Goal: Use online tool/utility: Use online tool/utility

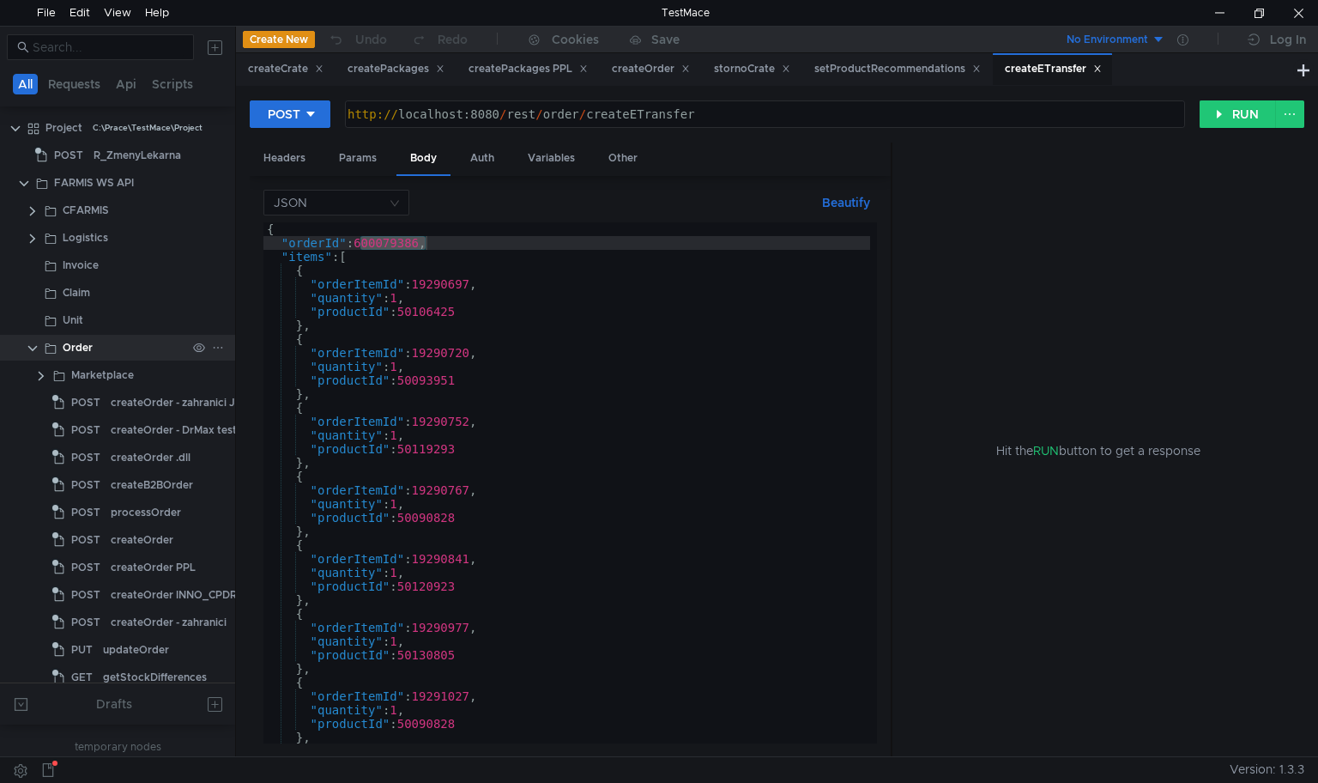
click at [30, 349] on clr-icon at bounding box center [33, 349] width 14 height 14
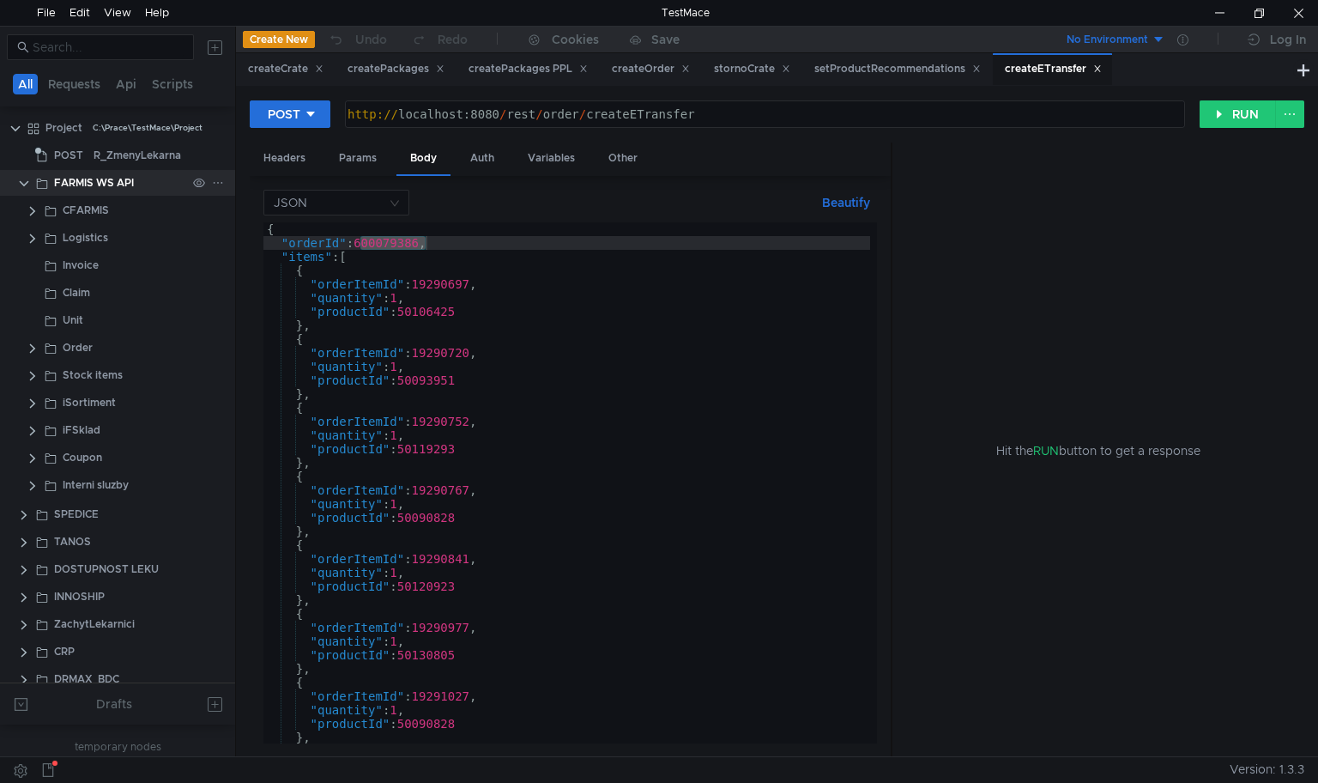
click at [23, 179] on clr-icon at bounding box center [24, 184] width 14 height 14
click at [22, 183] on clr-icon at bounding box center [24, 184] width 14 height 14
click at [96, 179] on div "FARMIS WS API" at bounding box center [94, 183] width 80 height 26
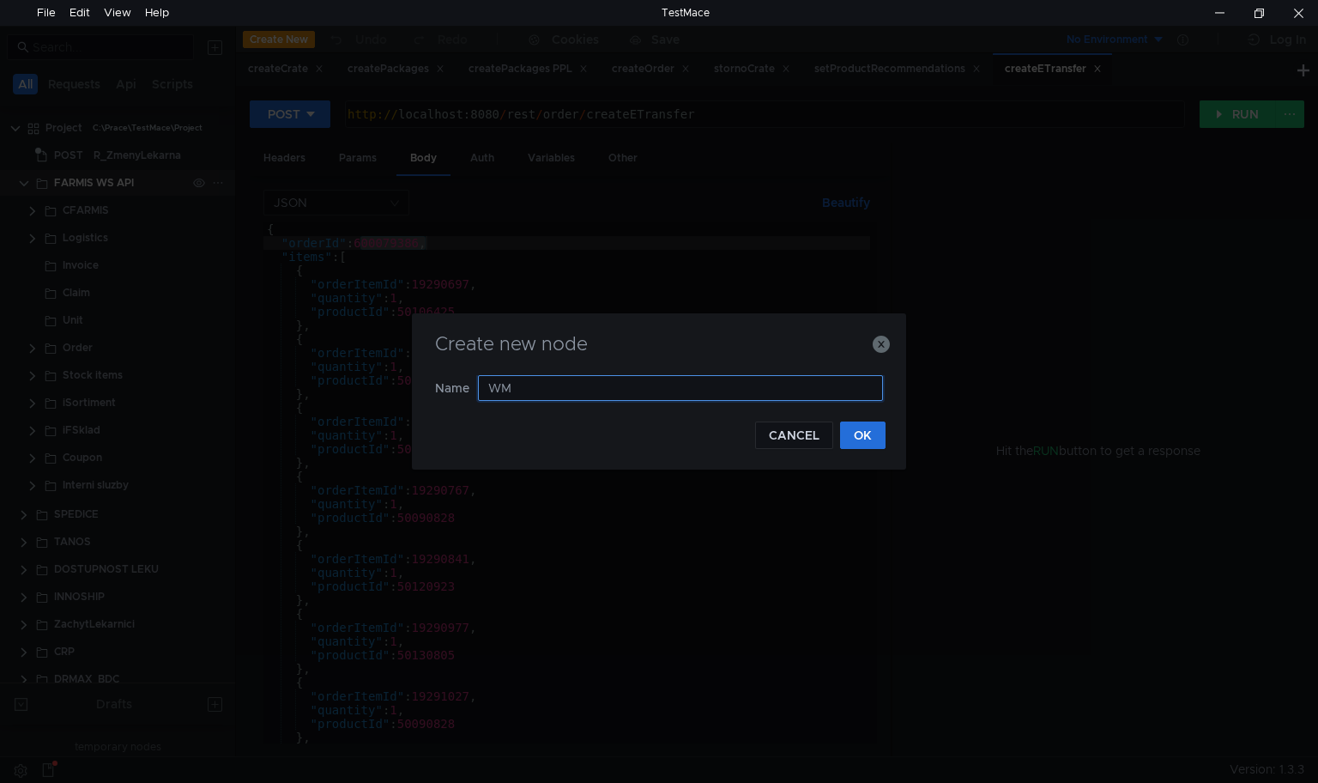
type input "WMS"
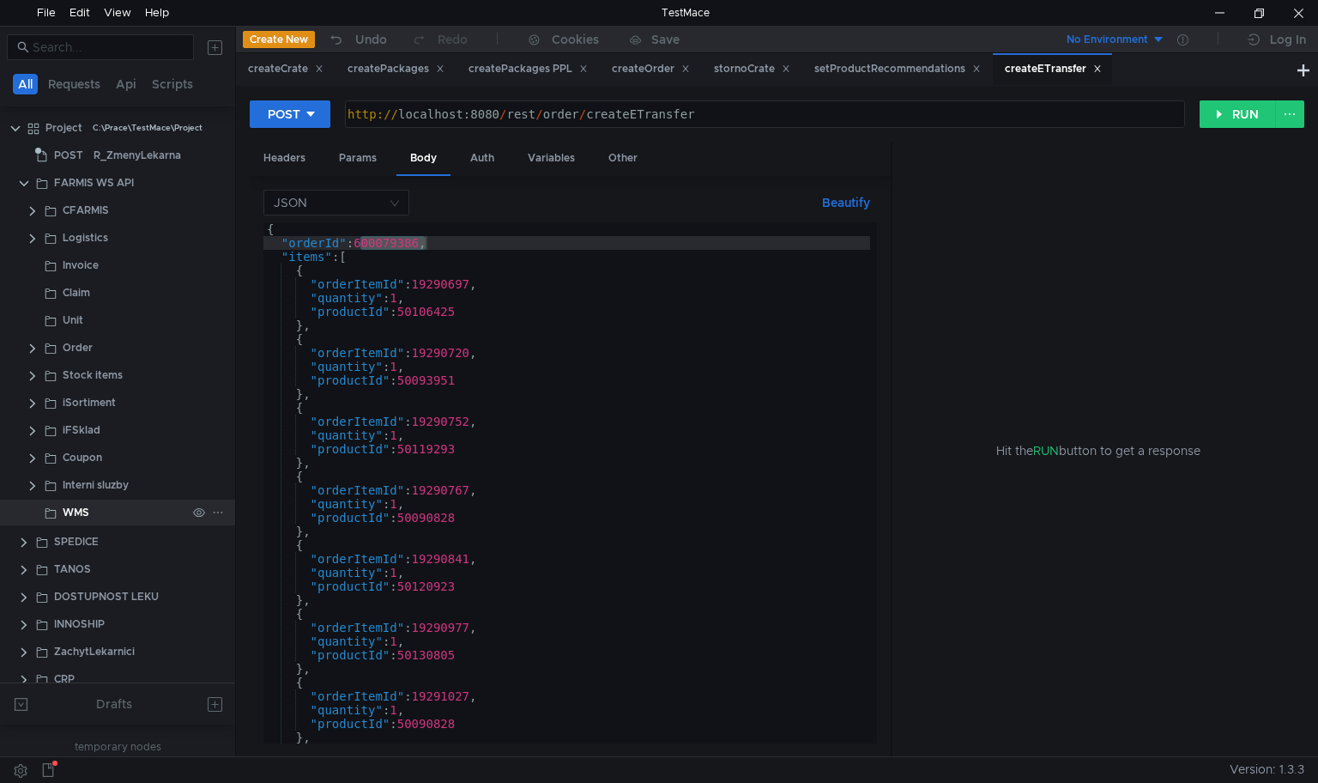
click at [82, 509] on div "WMS" at bounding box center [76, 513] width 27 height 26
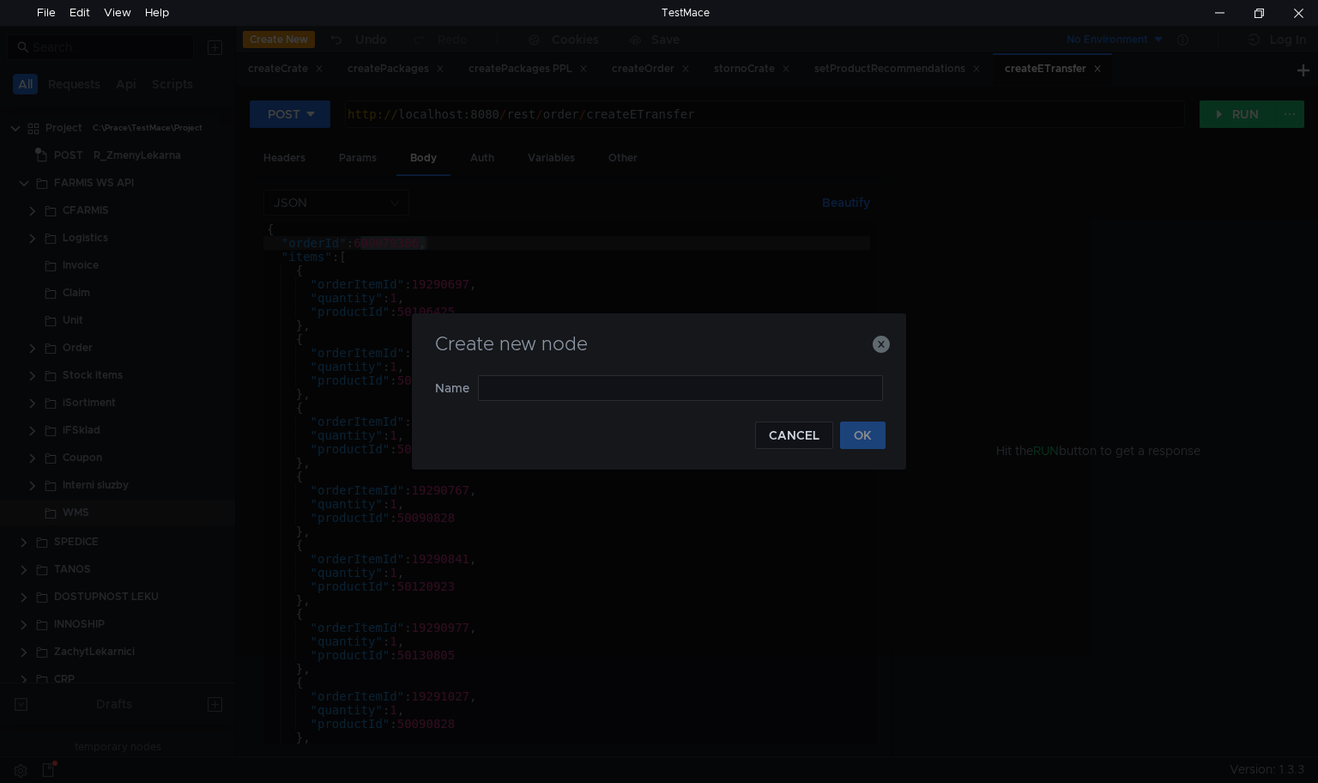
type input "ZpracujDataWMSPrijem"
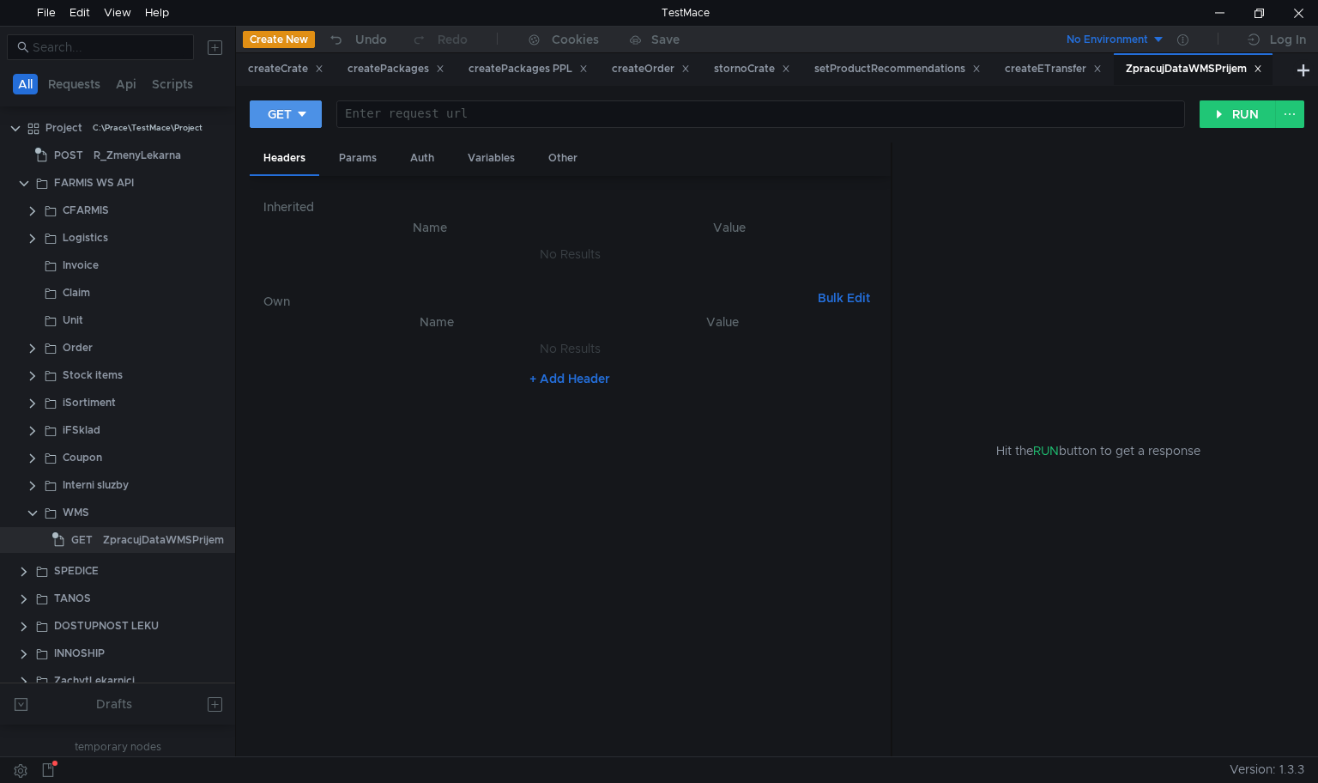
click at [298, 118] on icon at bounding box center [302, 114] width 12 height 12
click at [336, 491] on div at bounding box center [659, 391] width 1318 height 783
click at [1021, 62] on div "createETransfer" at bounding box center [1053, 69] width 97 height 18
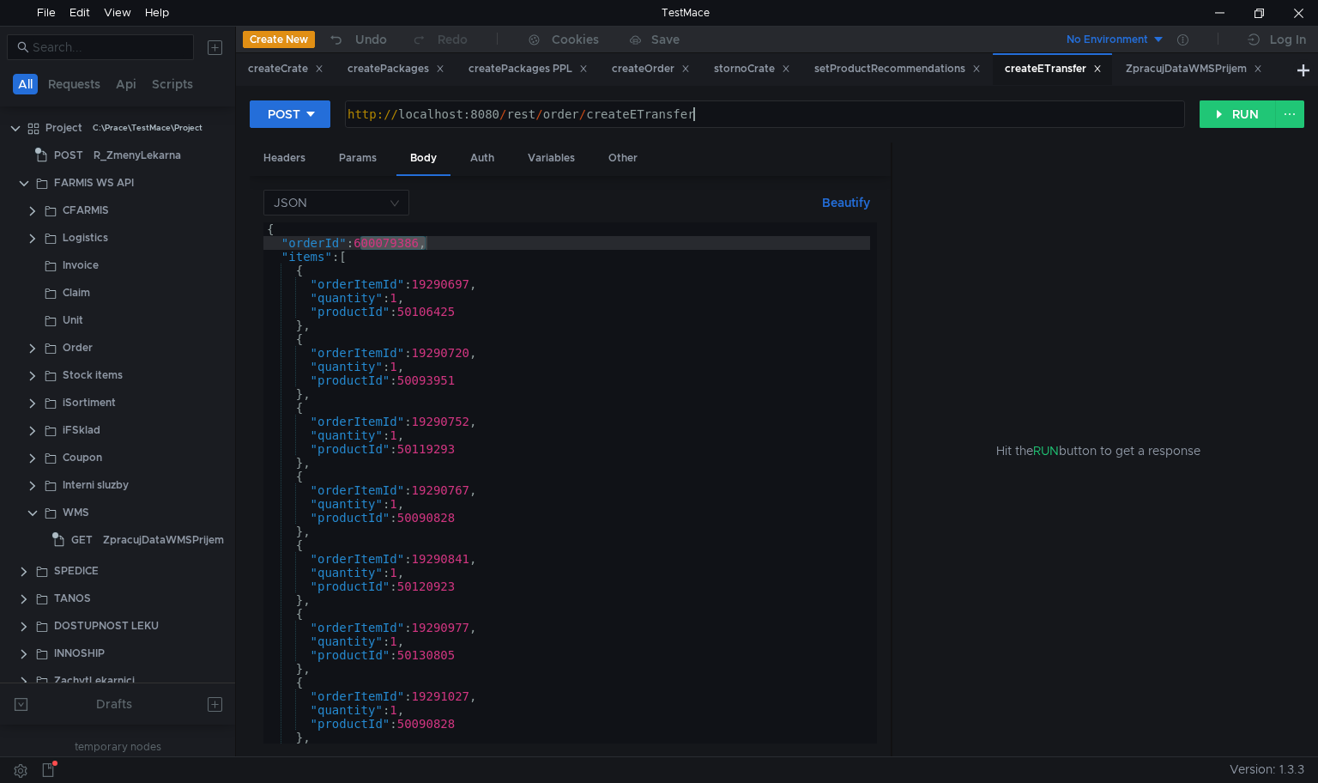
type textarea "http://localhost:8080/rest/order/createETransfer"
click at [716, 111] on div "http:// localhost:8080 / rest / order / createETransfer" at bounding box center [763, 127] width 839 height 41
click at [1167, 69] on div "ZpracujDataWMSPrijem" at bounding box center [1194, 69] width 136 height 18
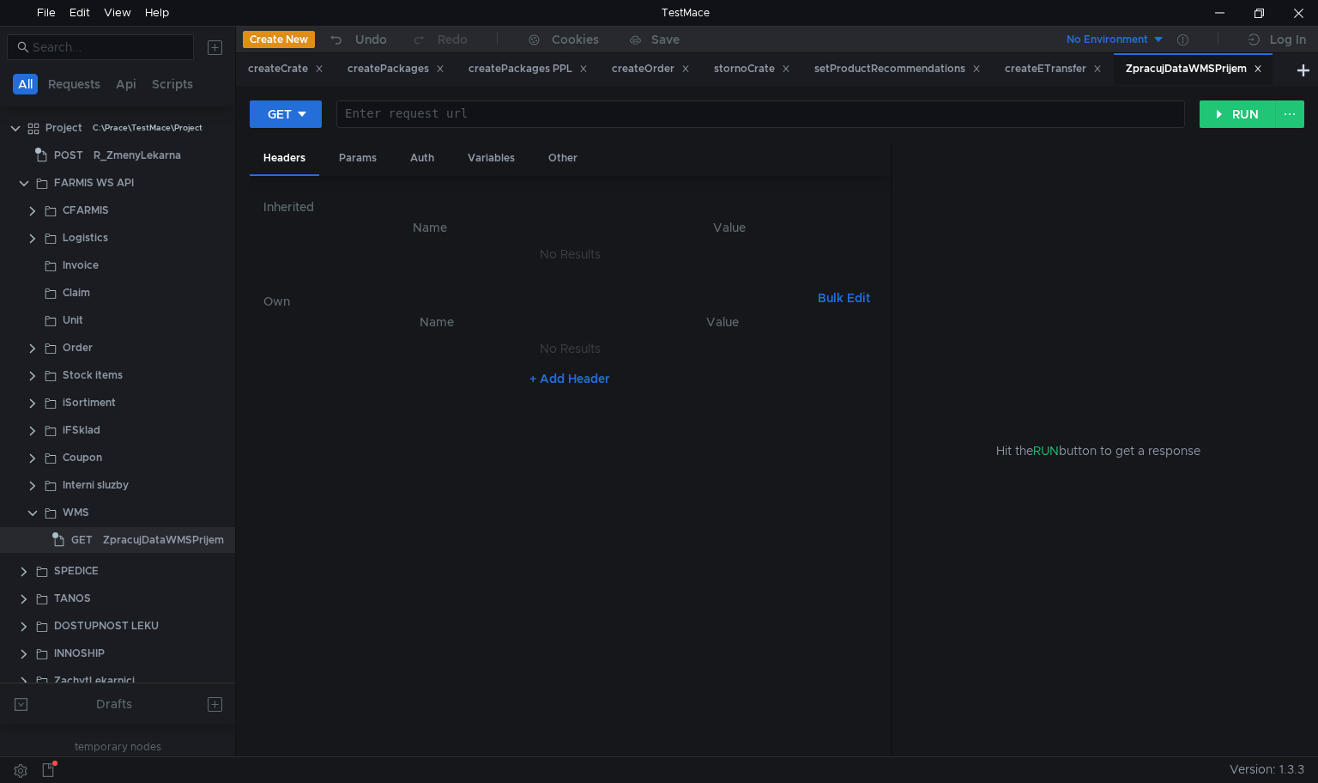
click at [782, 125] on div at bounding box center [759, 127] width 847 height 41
paste textarea "http://localhost:8080/rest/order/createETransfer"
paste textarea "ZpracujDataWMSPrijem"
type textarea "http://localhost:8080/ZpracujDataWMSPrijem"
click at [1239, 112] on button "RUN" at bounding box center [1238, 113] width 76 height 27
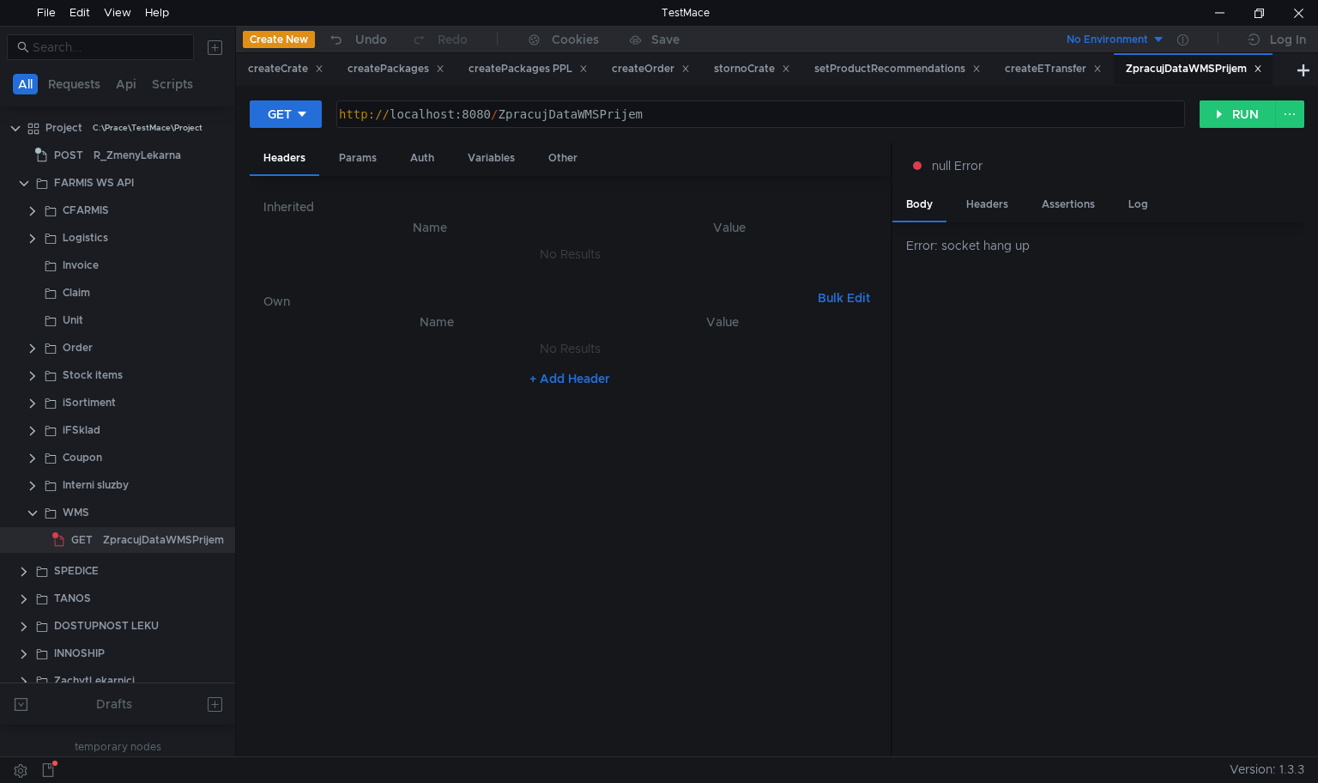
click at [584, 445] on nz-table "Name Value No Results + Add Header" at bounding box center [571, 528] width 614 height 432
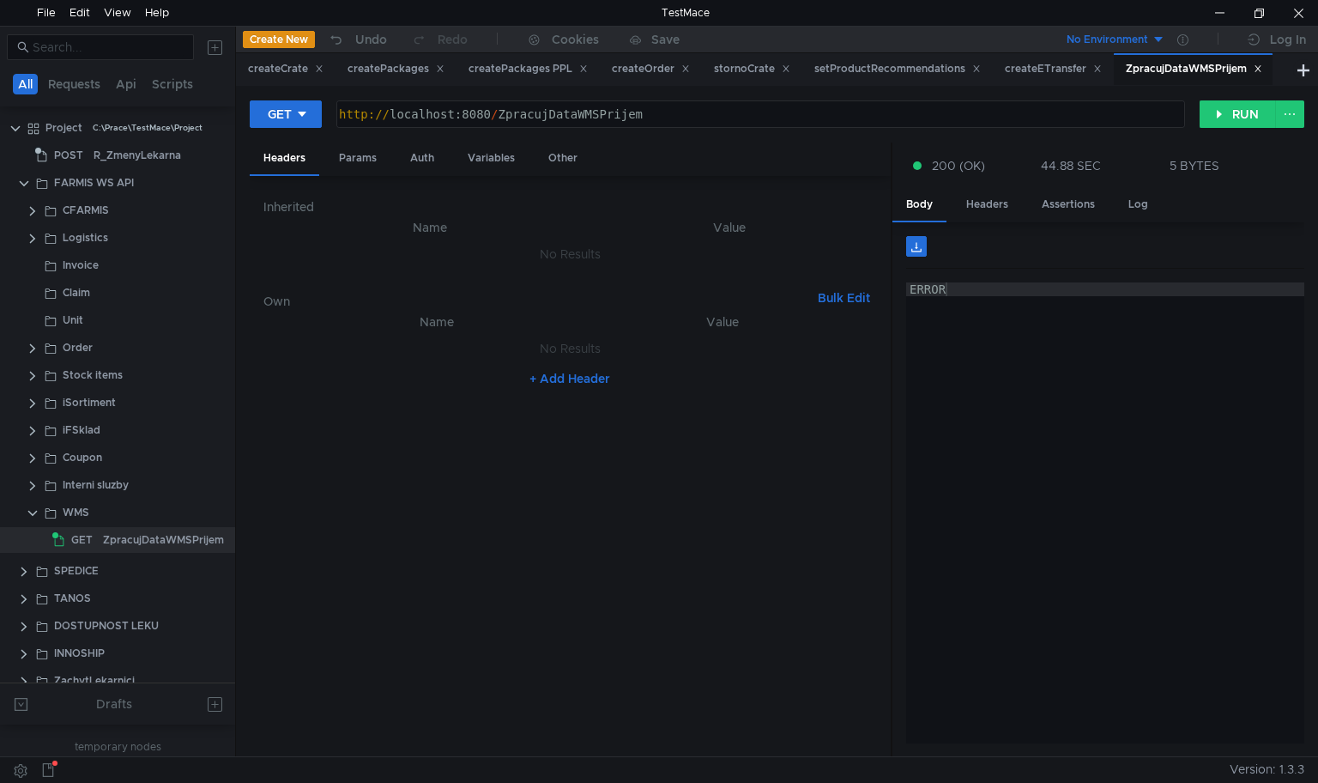
type textarea "ERROR"
click at [1035, 406] on div "ERROR" at bounding box center [1105, 526] width 398 height 488
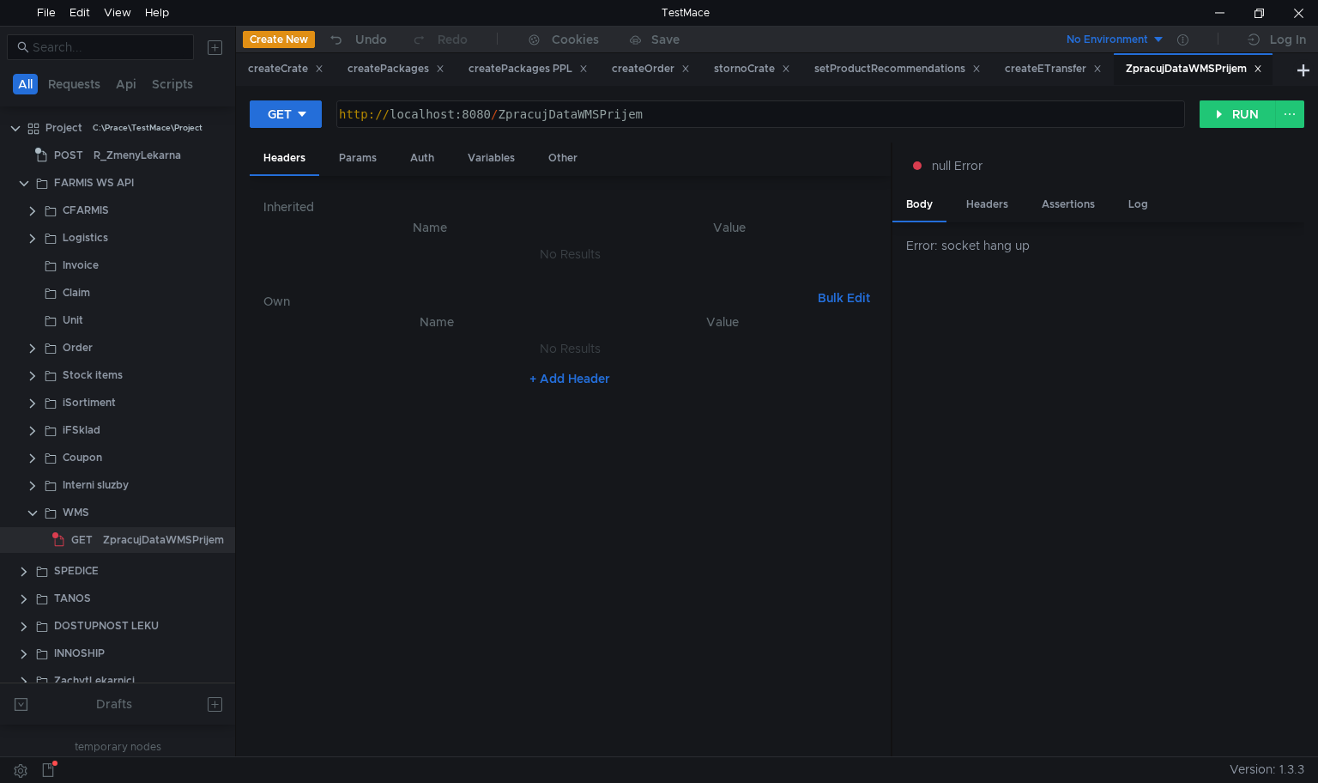
click at [666, 114] on div "http:// localhost:8080 / ZpracujDataWMSPrijem" at bounding box center [759, 127] width 847 height 41
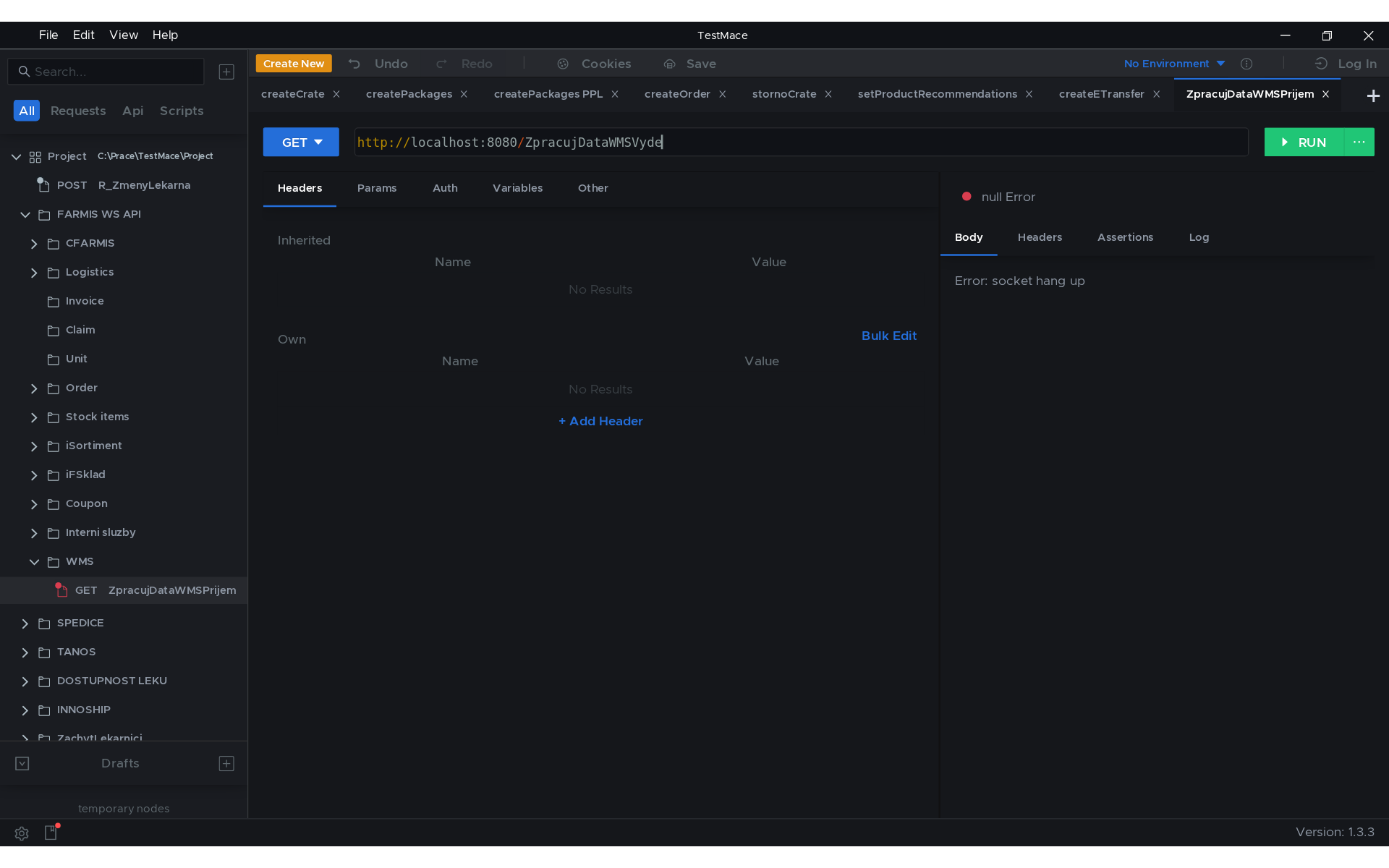
scroll to position [0, 17]
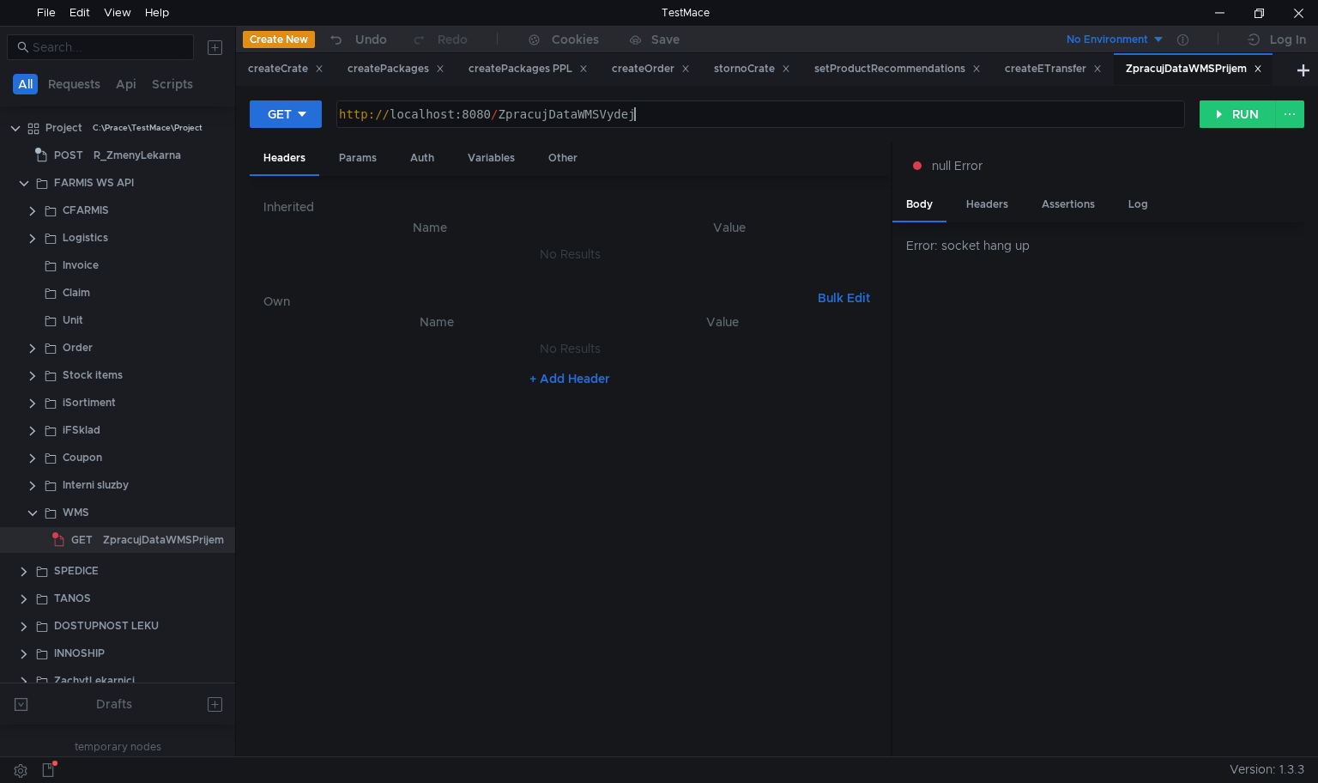
type textarea "[URL]"
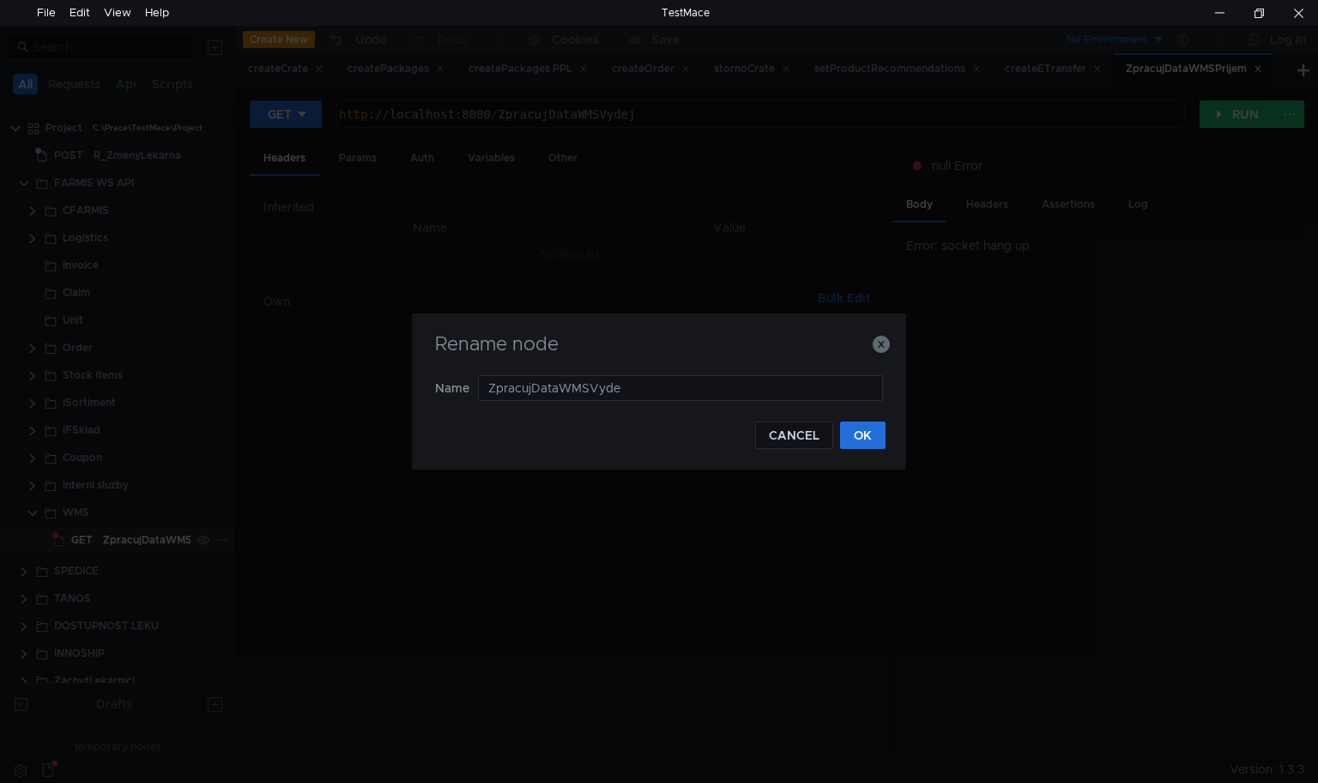
type input "ZpracujDataWMSVydej"
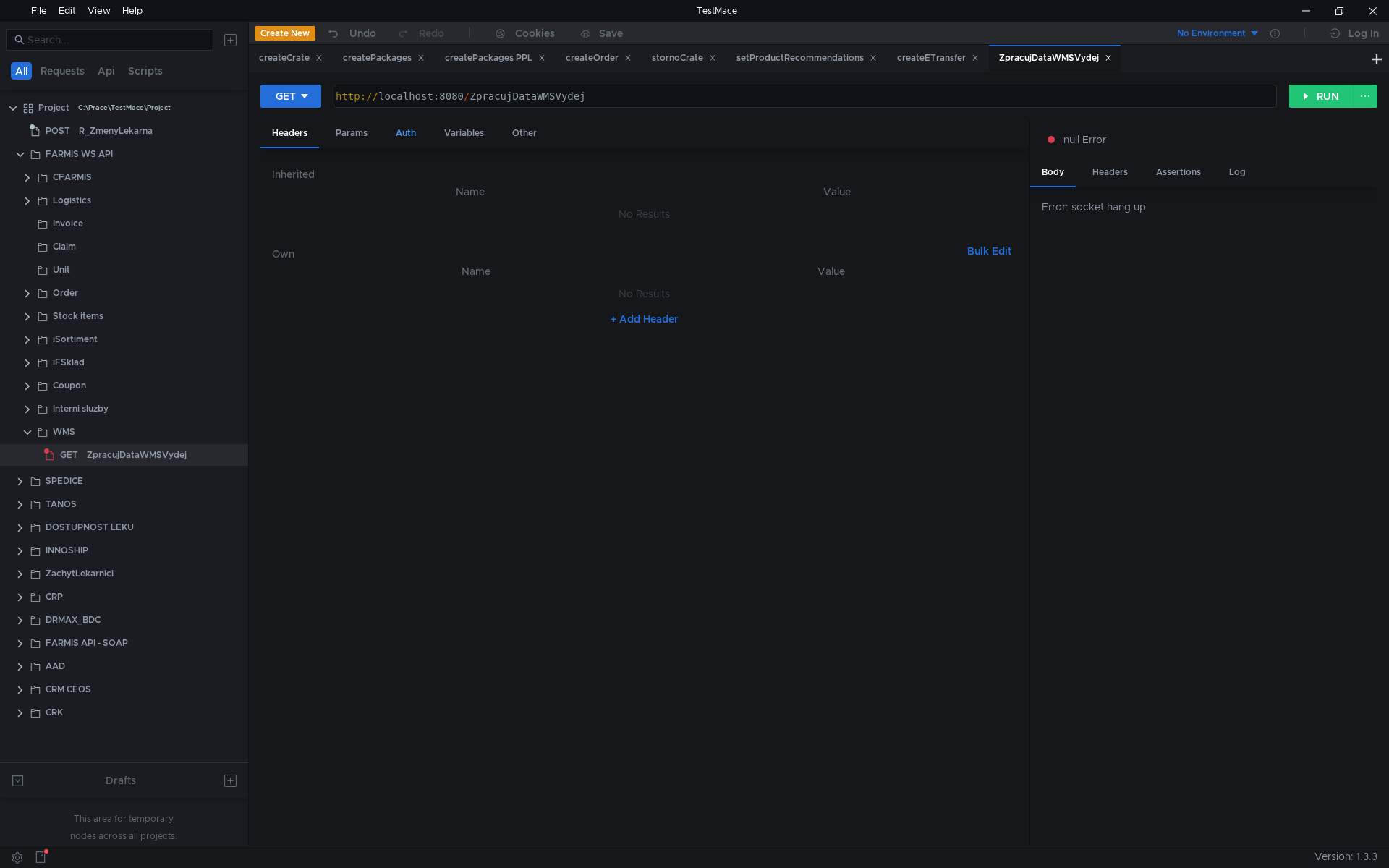
click at [403, 127] on div "Auth" at bounding box center [405, 133] width 43 height 27
click at [298, 126] on div "Headers" at bounding box center [290, 133] width 59 height 27
click at [429, 267] on th "Name" at bounding box center [475, 271] width 362 height 18
click at [364, 353] on nz-table "Name Value No Results + Add Header" at bounding box center [645, 549] width 745 height 572
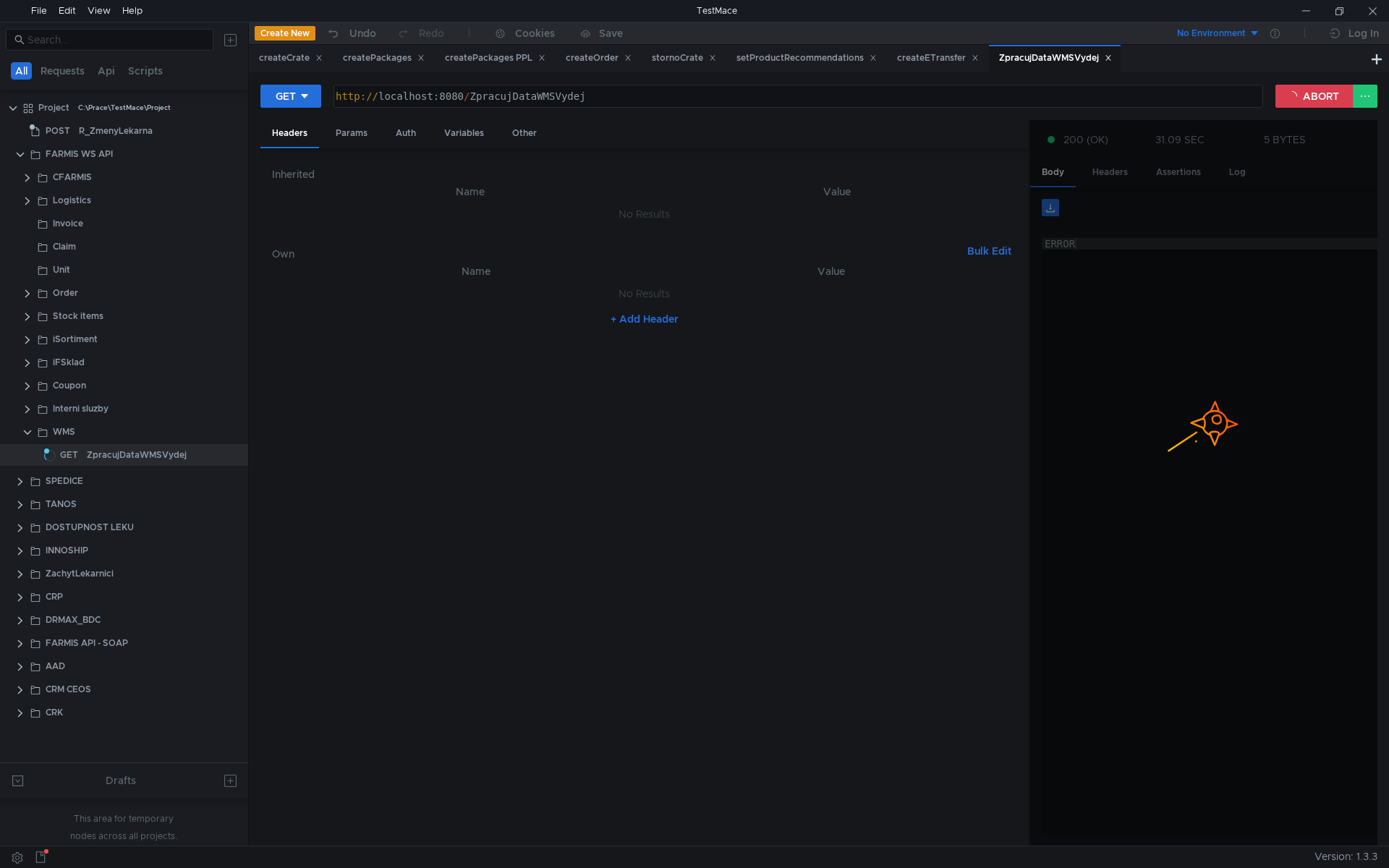
scroll to position [0, 17]
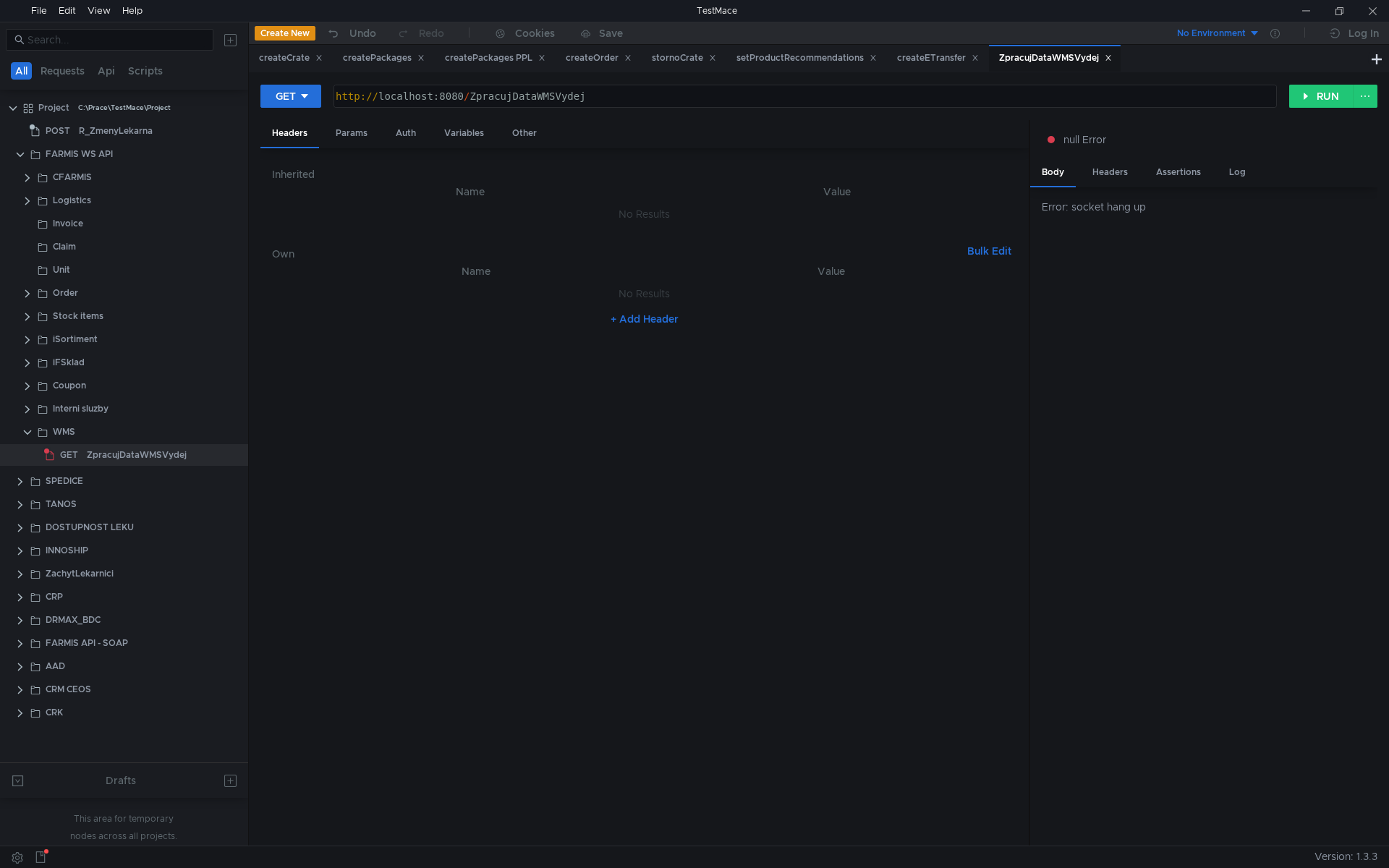
click at [633, 311] on button "+ Add Header" at bounding box center [645, 319] width 79 height 18
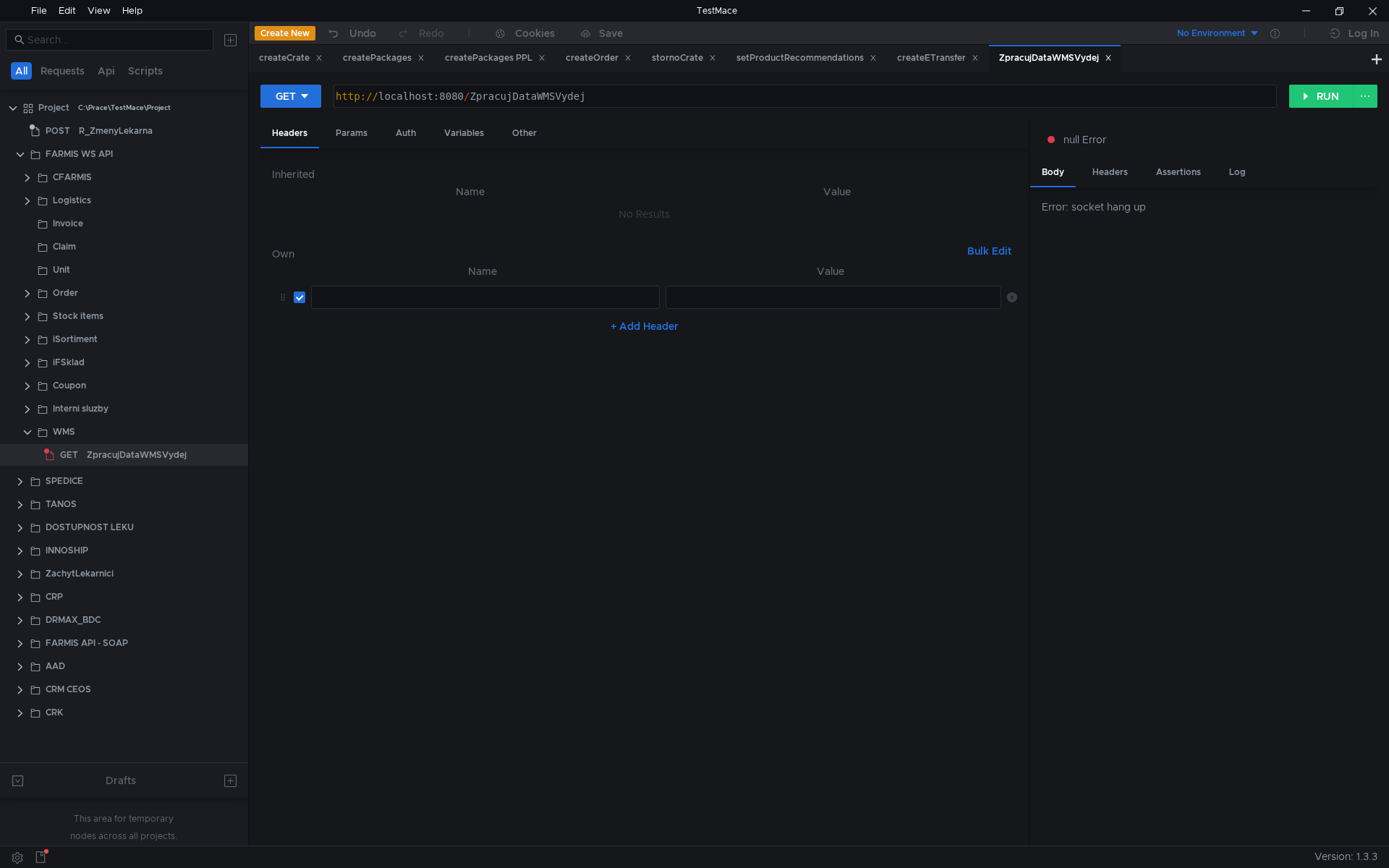
click at [548, 370] on nz-table "Name Value הההההההההההההההההההההההההההההההההההההההההההההההההההההההההההההההההההה…" at bounding box center [645, 549] width 745 height 572
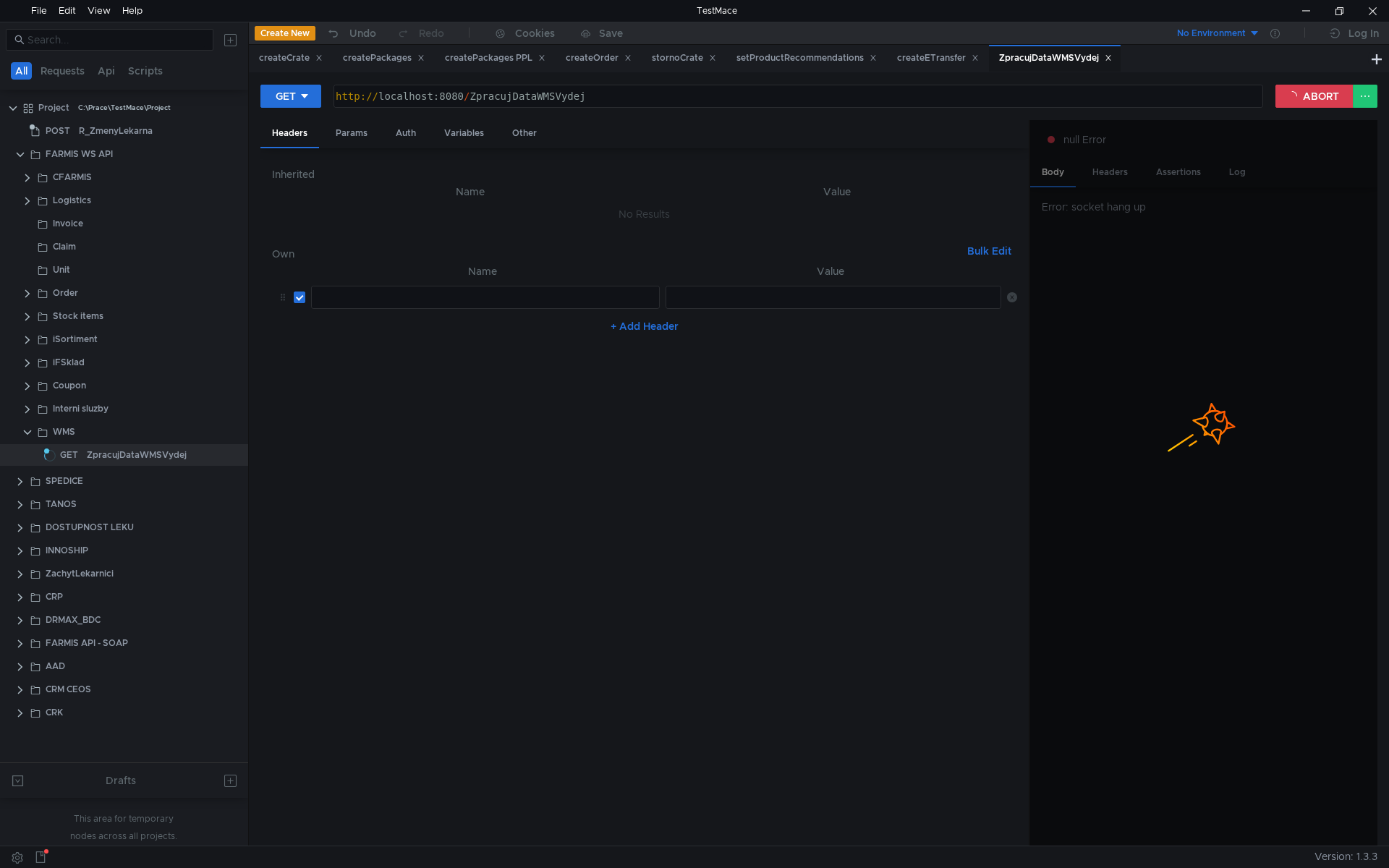
click at [477, 395] on nz-table "Name Value הההההההההההההההההההההההההההההההההההההההההההההההההההההההההההההההההההה…" at bounding box center [645, 549] width 745 height 572
click at [1314, 96] on button "ABORT" at bounding box center [1314, 95] width 78 height 23
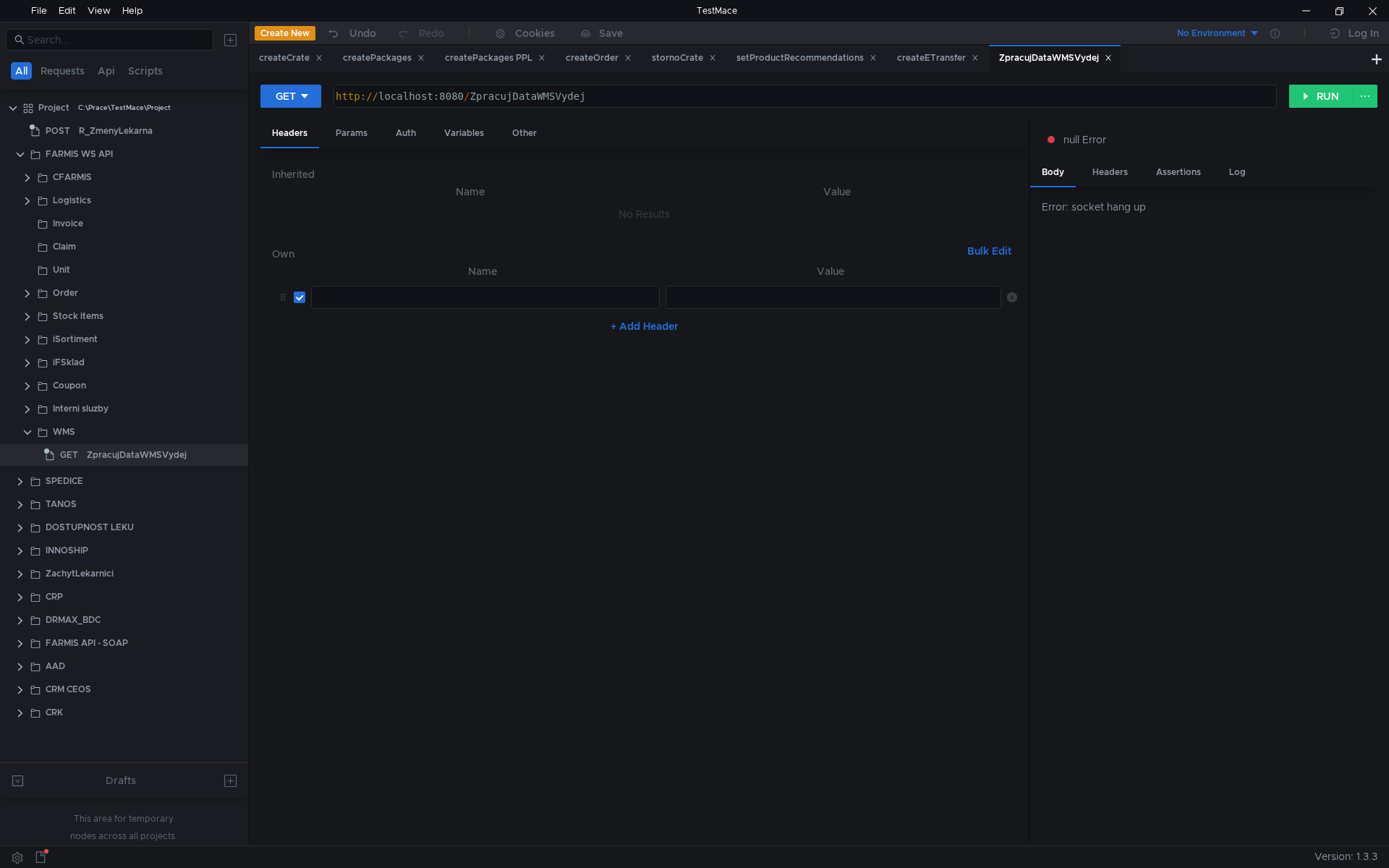
click at [612, 437] on nz-table "Name Value הההההההההההההההההההההההההההההההההההההההההההההההההההההההההההההההההההה…" at bounding box center [645, 549] width 745 height 572
click at [455, 431] on nz-table "Name Value הההההההההההההההההההההההההההההההההההההההההההההההההההההההההההההההההההה…" at bounding box center [645, 549] width 745 height 572
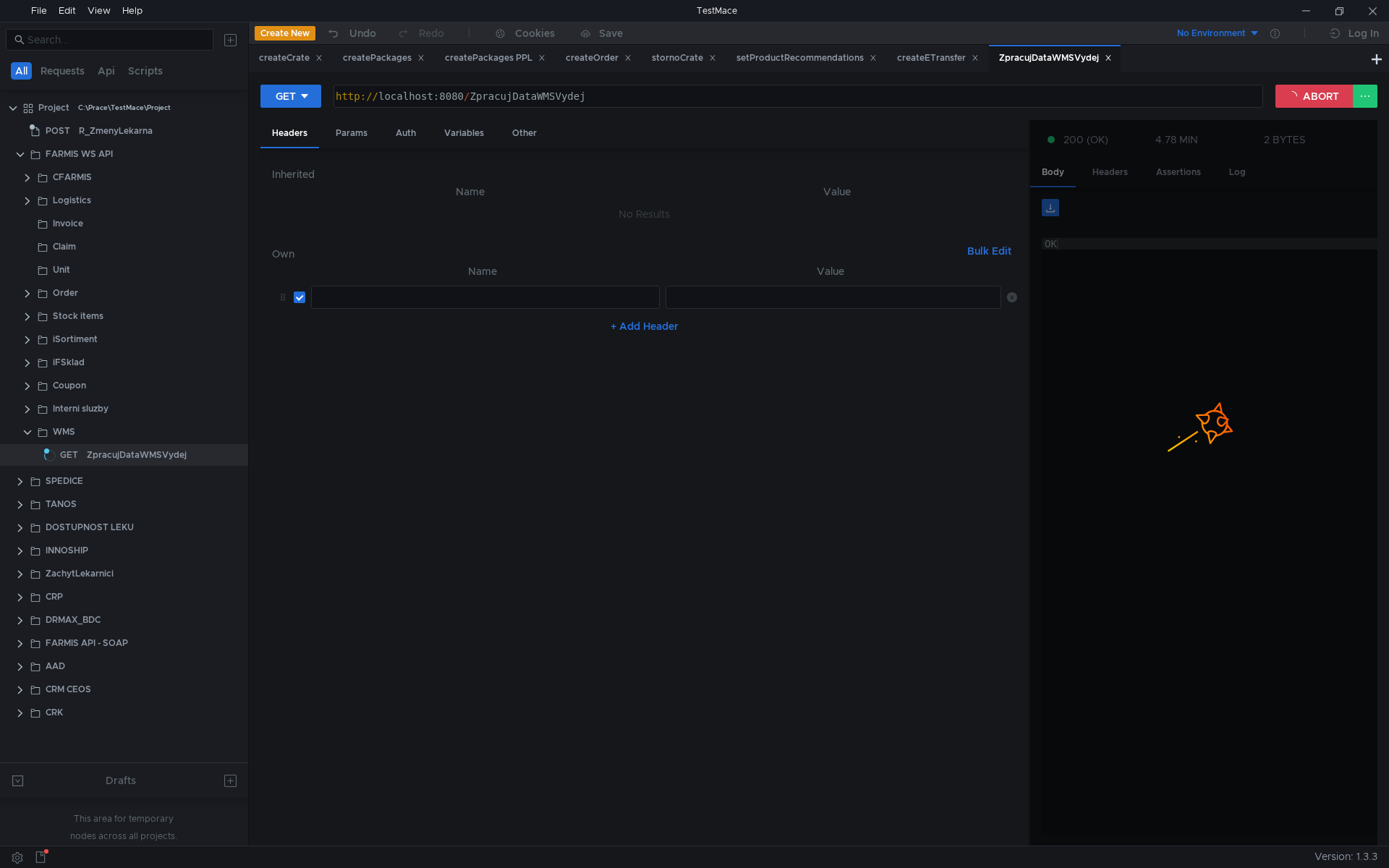
click at [382, 394] on nz-table "Name Value הההההההההההההההההההההההההההההההההההההההההההההההההההההההההההההההההההה…" at bounding box center [645, 549] width 745 height 572
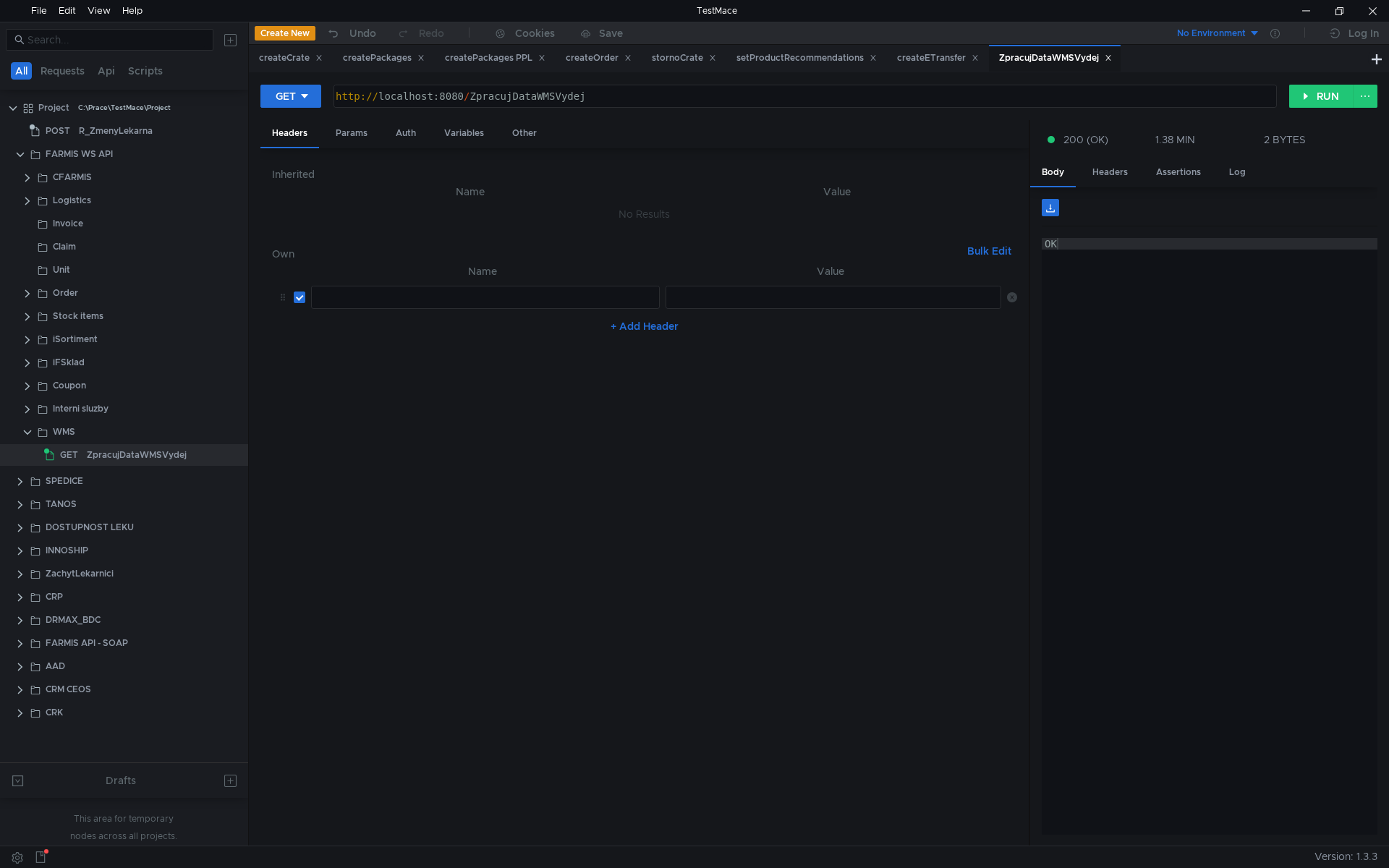
click at [432, 408] on nz-table "Name Value הההההההההההההההההההההההההההההההההההההההההההההההההההההההההההההההההההה…" at bounding box center [645, 549] width 745 height 572
click at [630, 383] on nz-table "Name Value הההההההההההההההההההההההההההההההההההההההההההההההההההההההההההההההההההה…" at bounding box center [645, 549] width 745 height 572
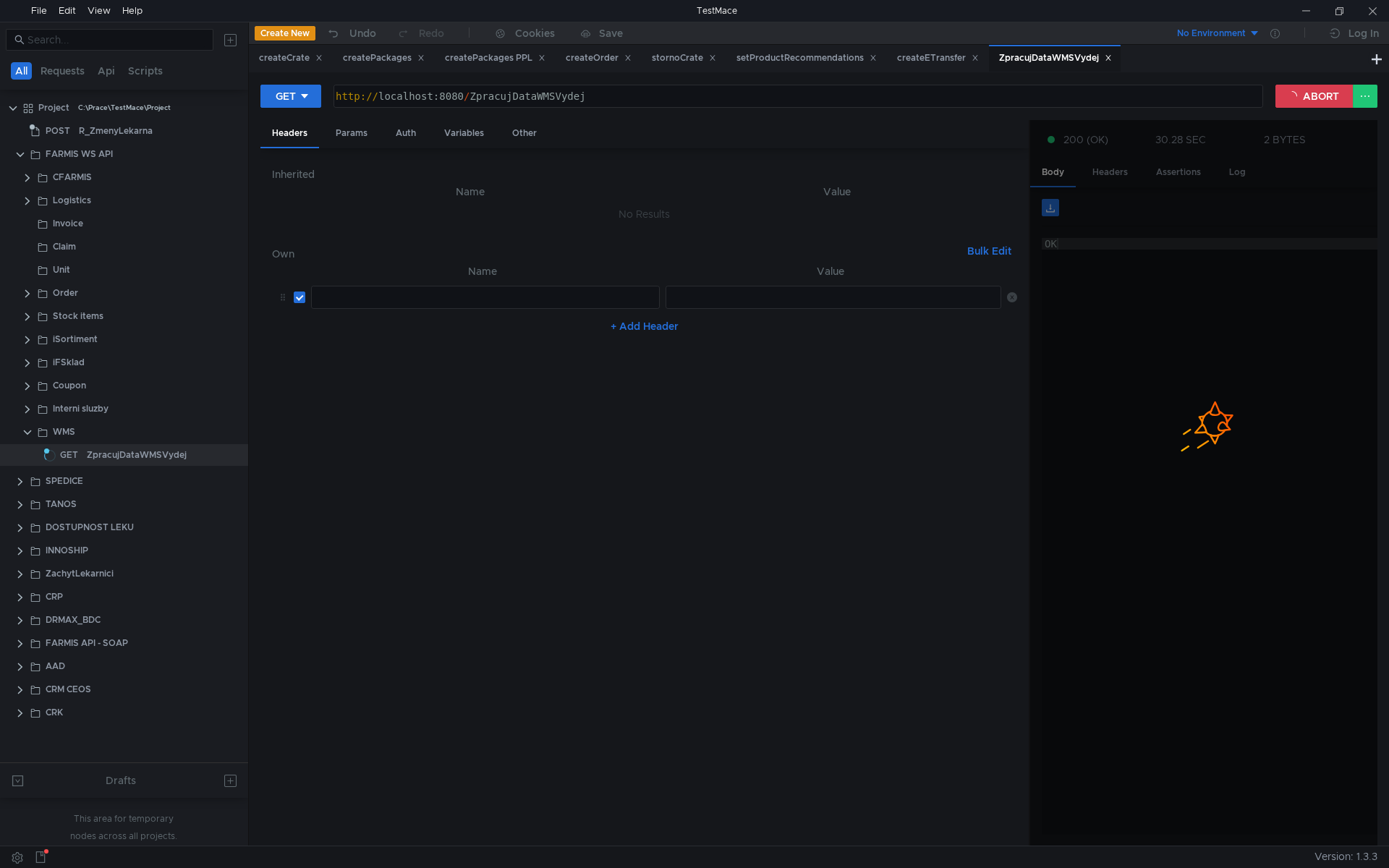
scroll to position [0, 17]
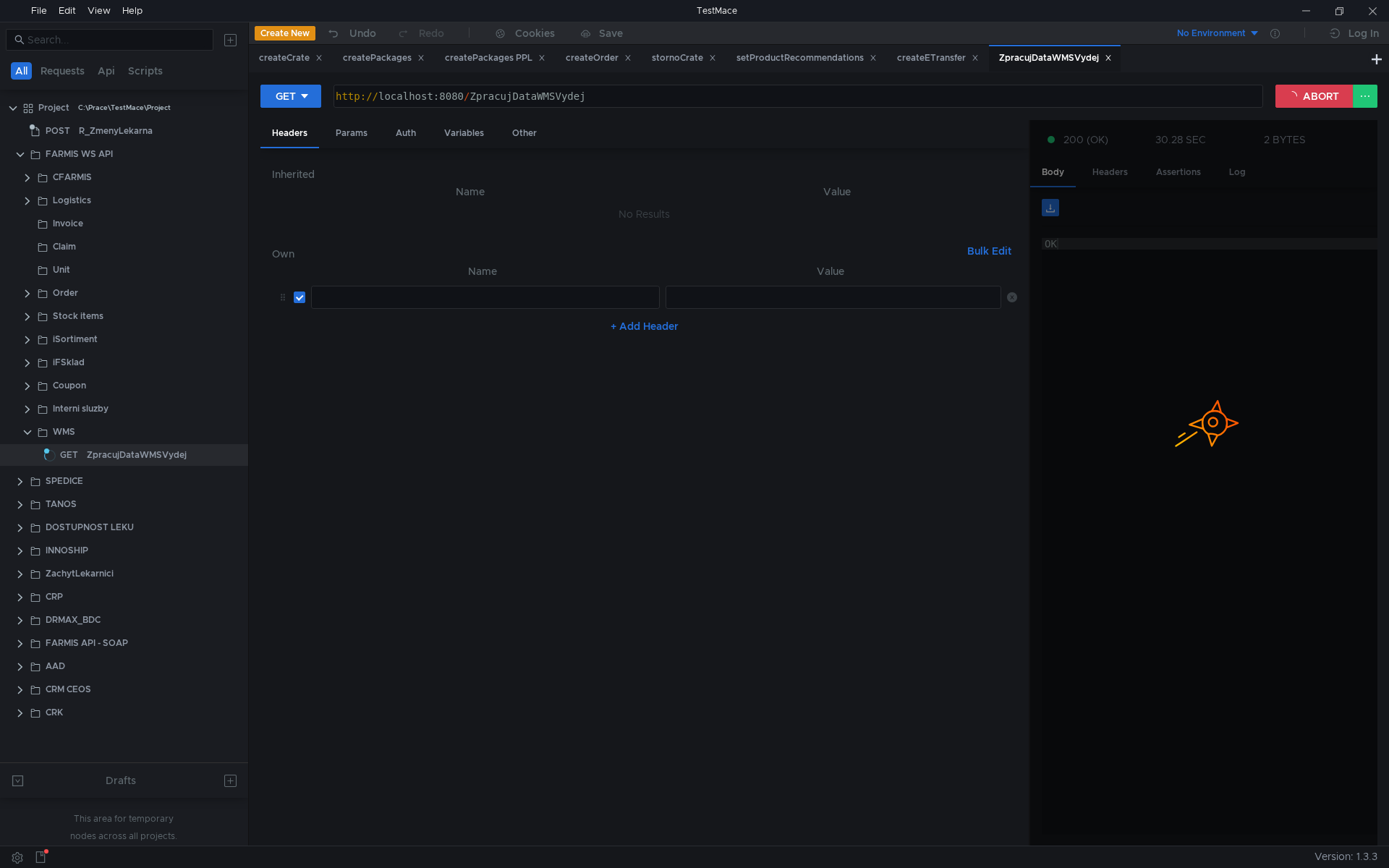
scroll to position [0, 17]
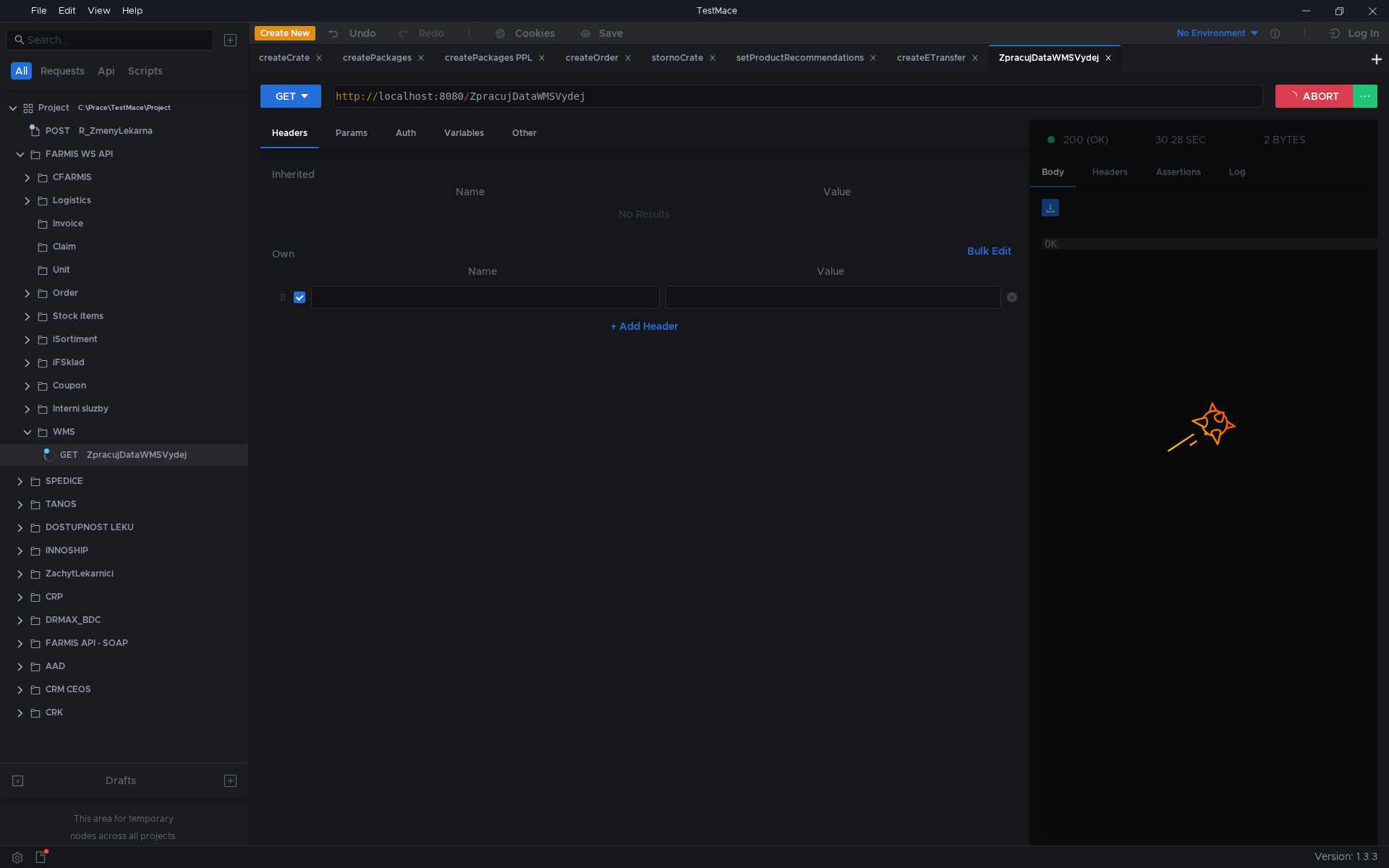
scroll to position [0, 17]
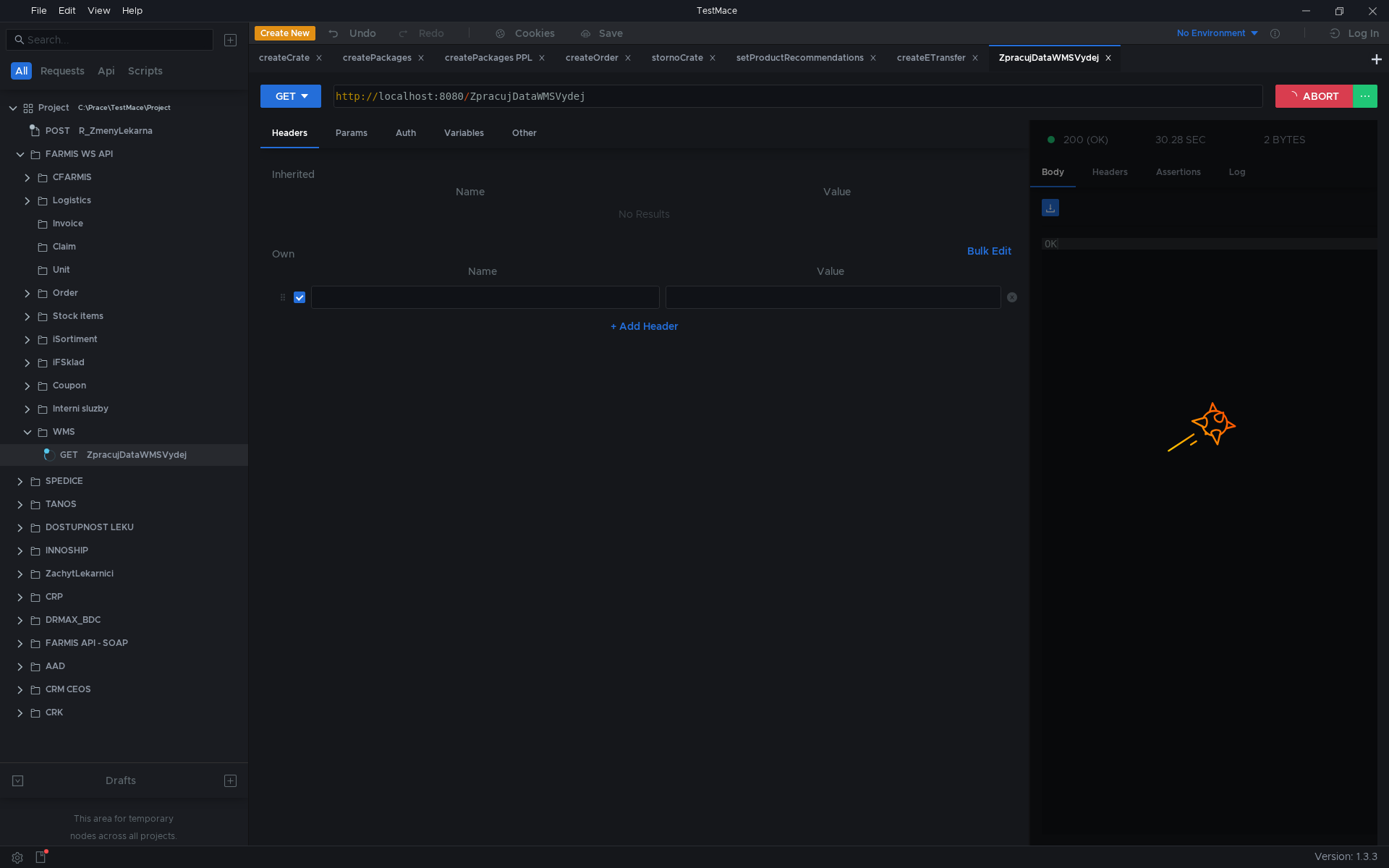
scroll to position [0, 17]
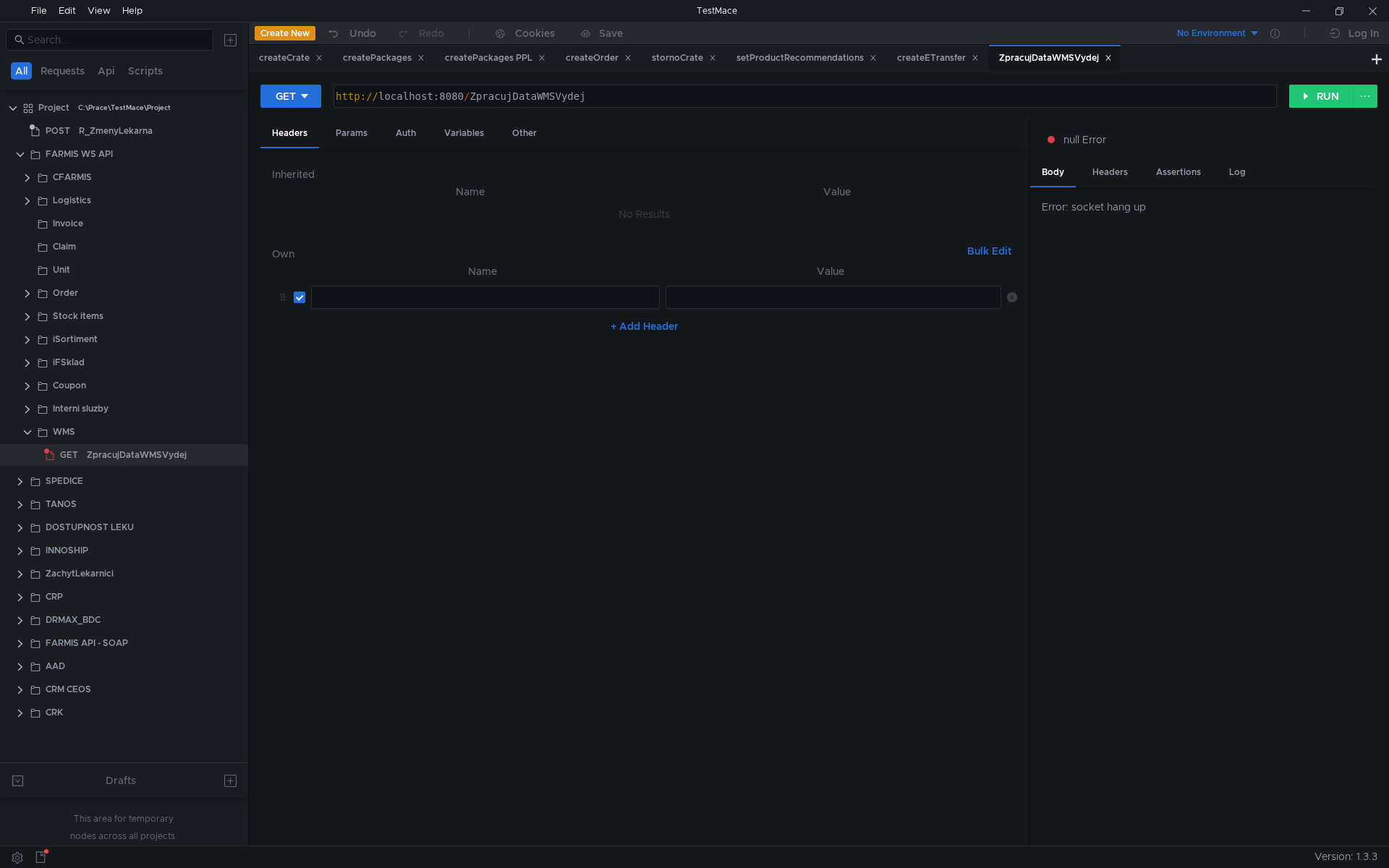
scroll to position [0, 17]
click at [460, 461] on nz-table "Name Value הההההההההההההההההההההההההההההההההההההההההההההההההההההההההההההההההההה…" at bounding box center [645, 549] width 745 height 572
click at [1010, 295] on icon at bounding box center [1012, 297] width 10 height 10
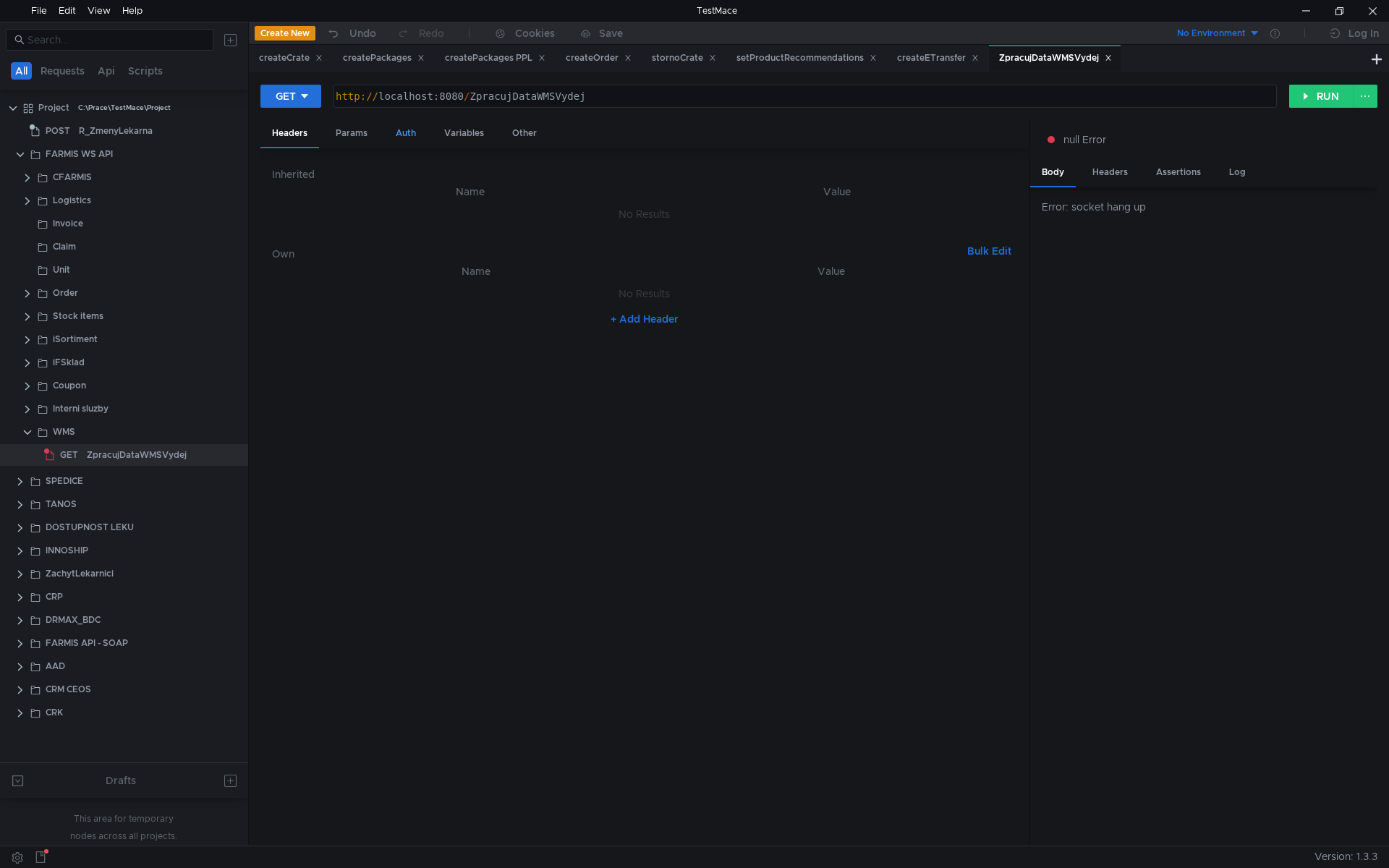
click at [420, 134] on div "Auth" at bounding box center [405, 133] width 43 height 27
click at [309, 136] on div "Headers" at bounding box center [290, 133] width 59 height 27
click at [498, 442] on nz-table "Name Value No Results + Add Header" at bounding box center [645, 549] width 745 height 572
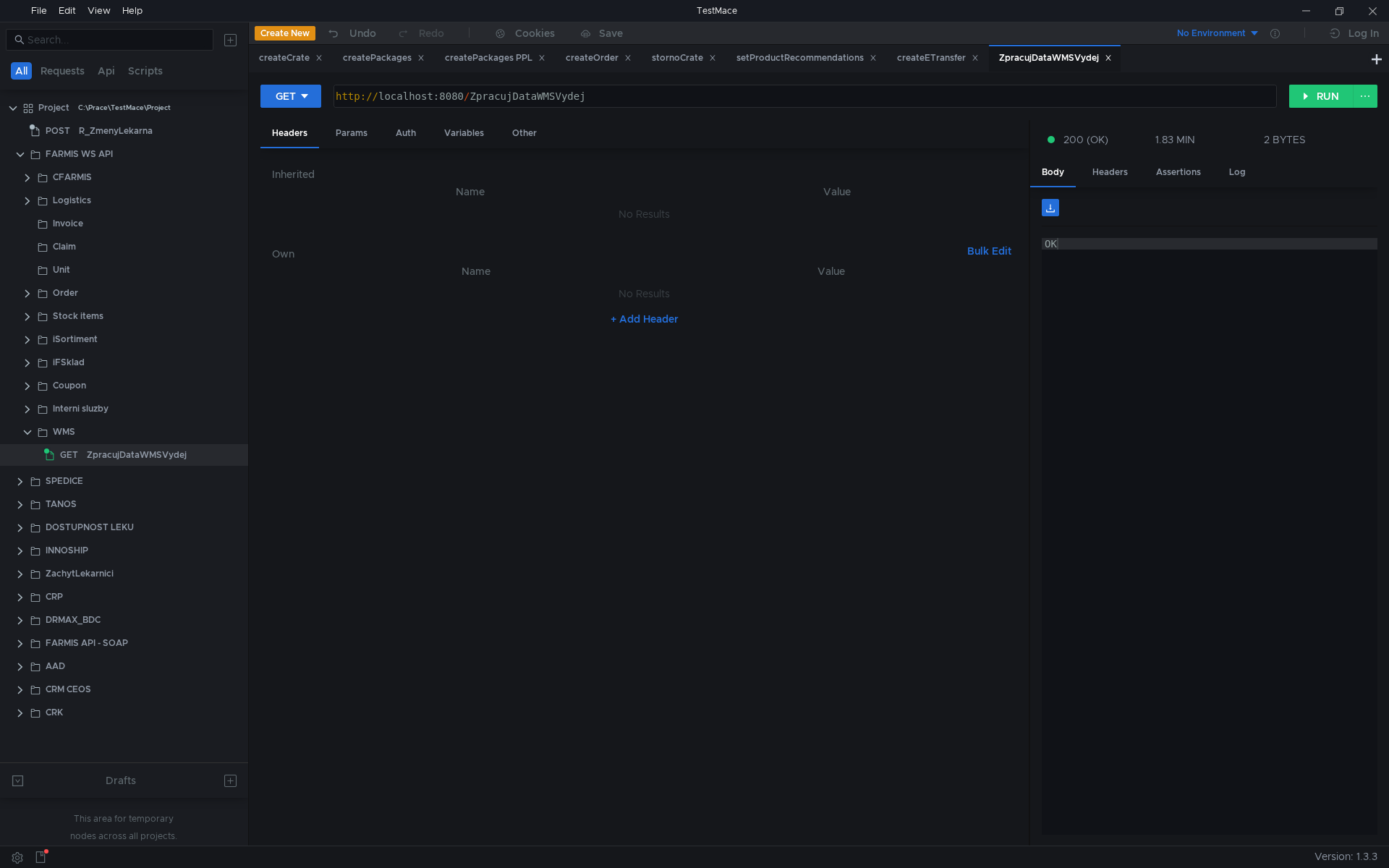
click at [558, 510] on nz-table "Name Value No Results + Add Header" at bounding box center [645, 549] width 745 height 572
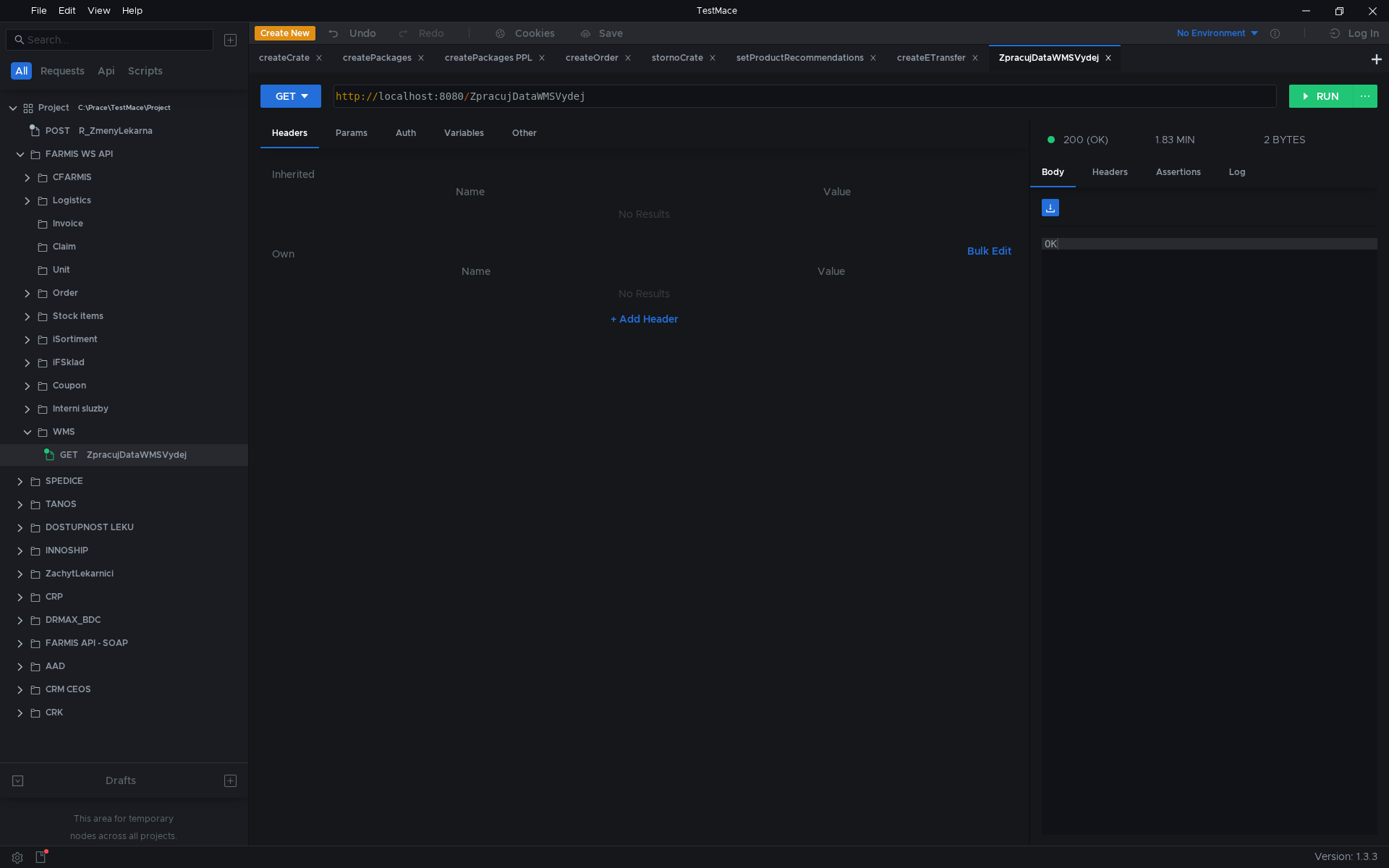
click at [410, 487] on nz-table "Name Value No Results + Add Header" at bounding box center [645, 549] width 745 height 572
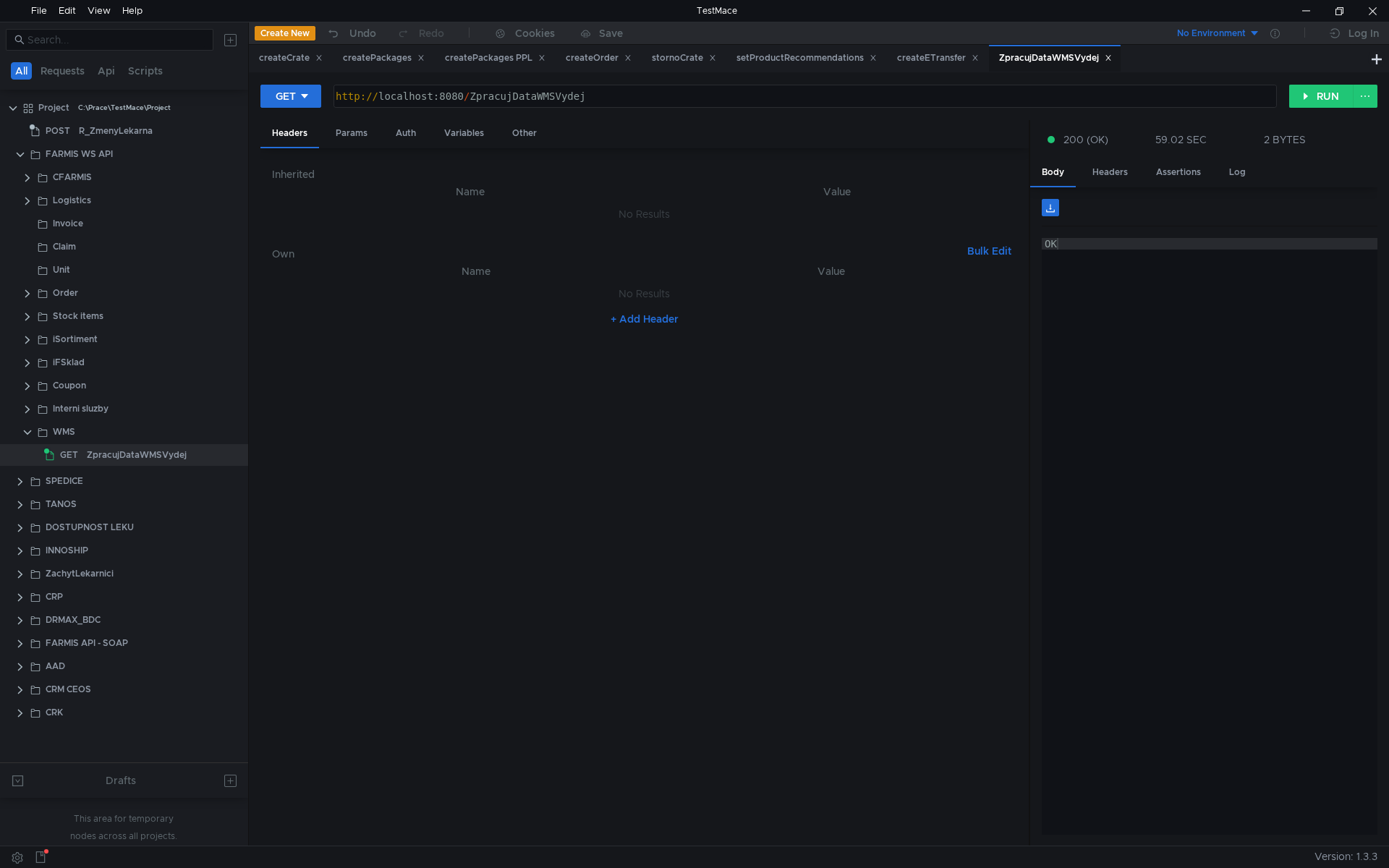
click at [376, 371] on nz-table "Name Value No Results + Add Header" at bounding box center [645, 549] width 745 height 572
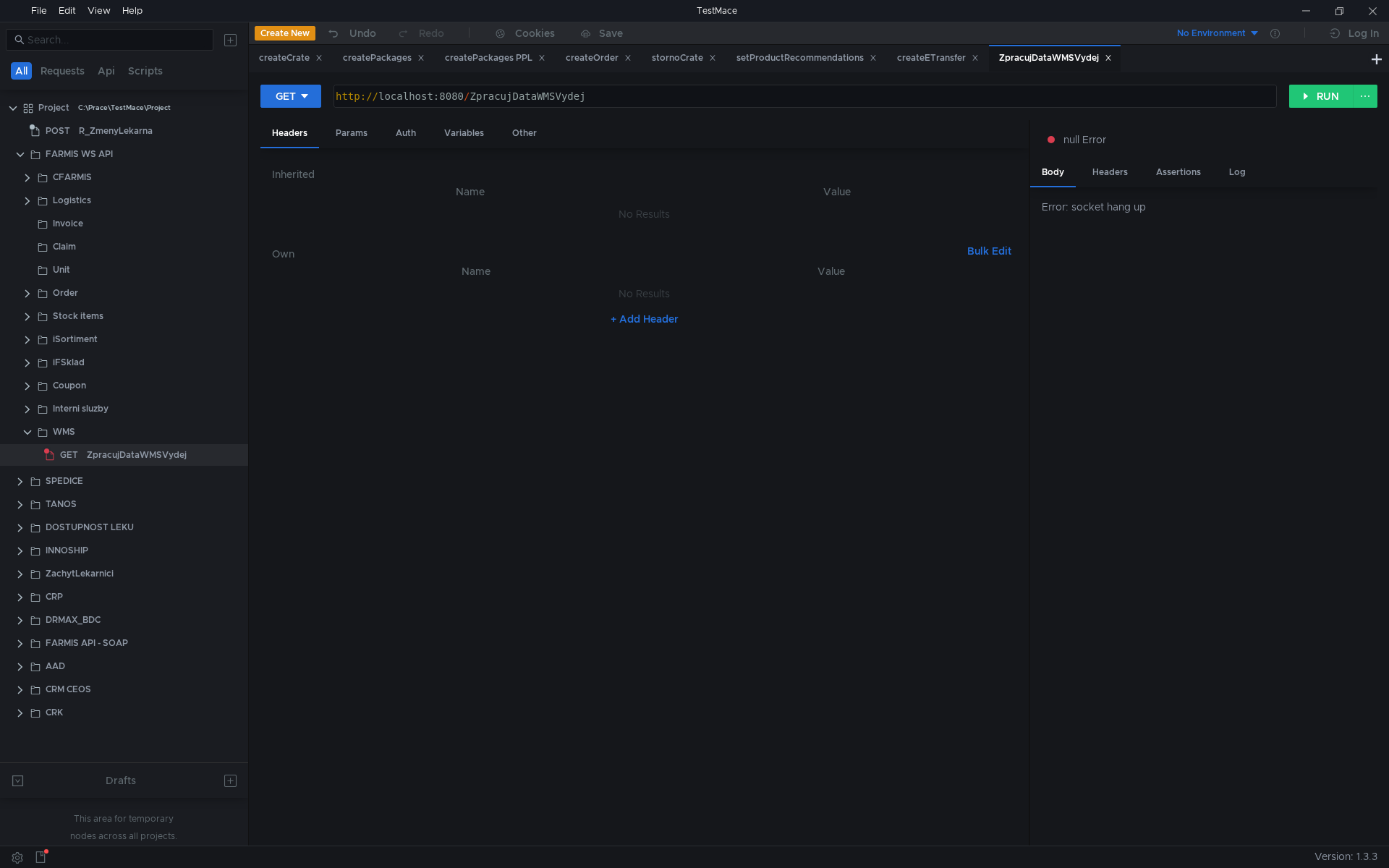
scroll to position [0, 17]
click at [683, 483] on nz-table "Name Value No Results + Add Header" at bounding box center [645, 549] width 745 height 572
click at [523, 450] on nz-table "Name Value No Results + Add Header" at bounding box center [645, 549] width 745 height 572
click at [732, 557] on nz-table "Name Value No Results + Add Header" at bounding box center [645, 549] width 745 height 572
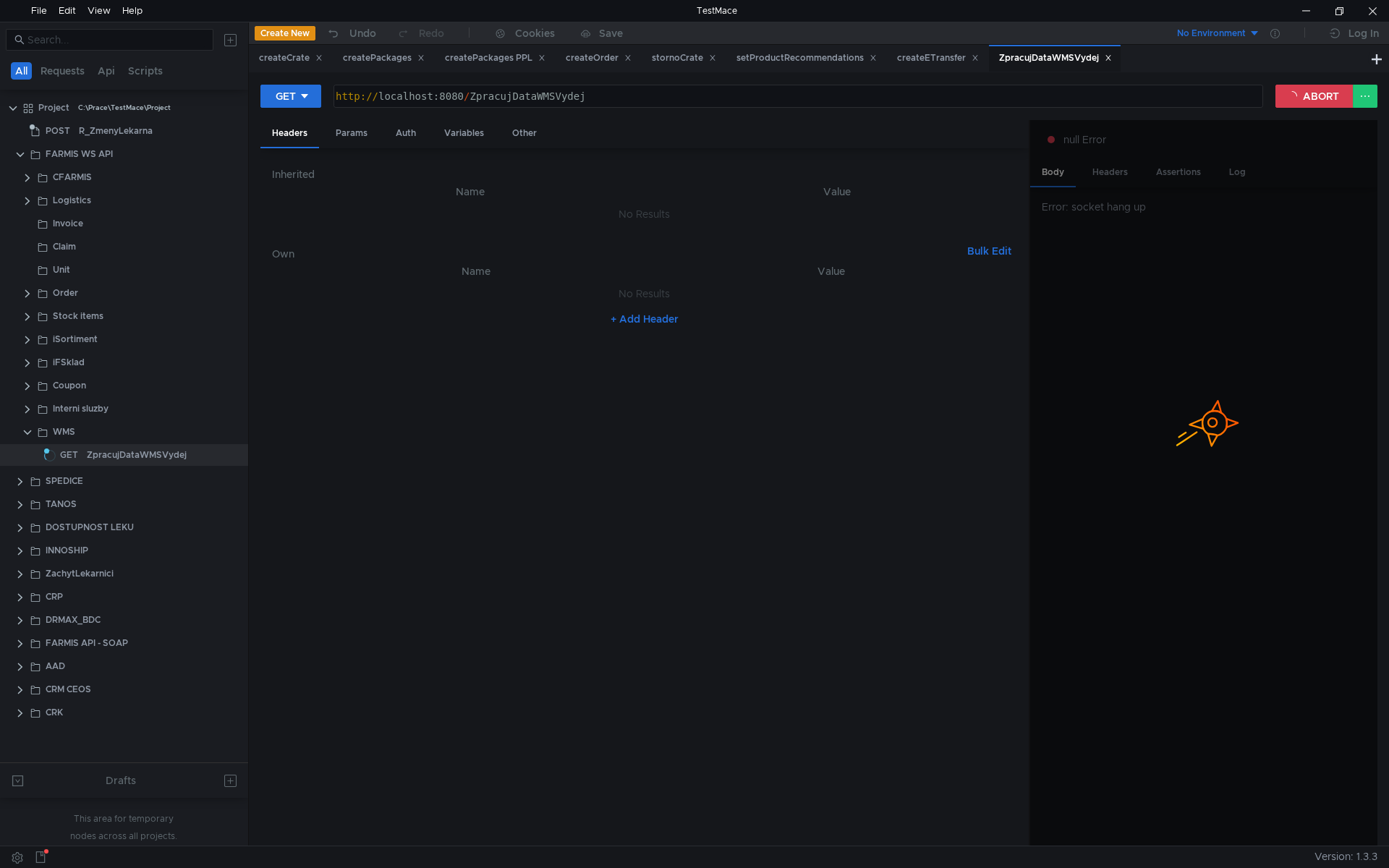
click at [387, 472] on nz-table "Name Value No Results + Add Header" at bounding box center [645, 549] width 745 height 572
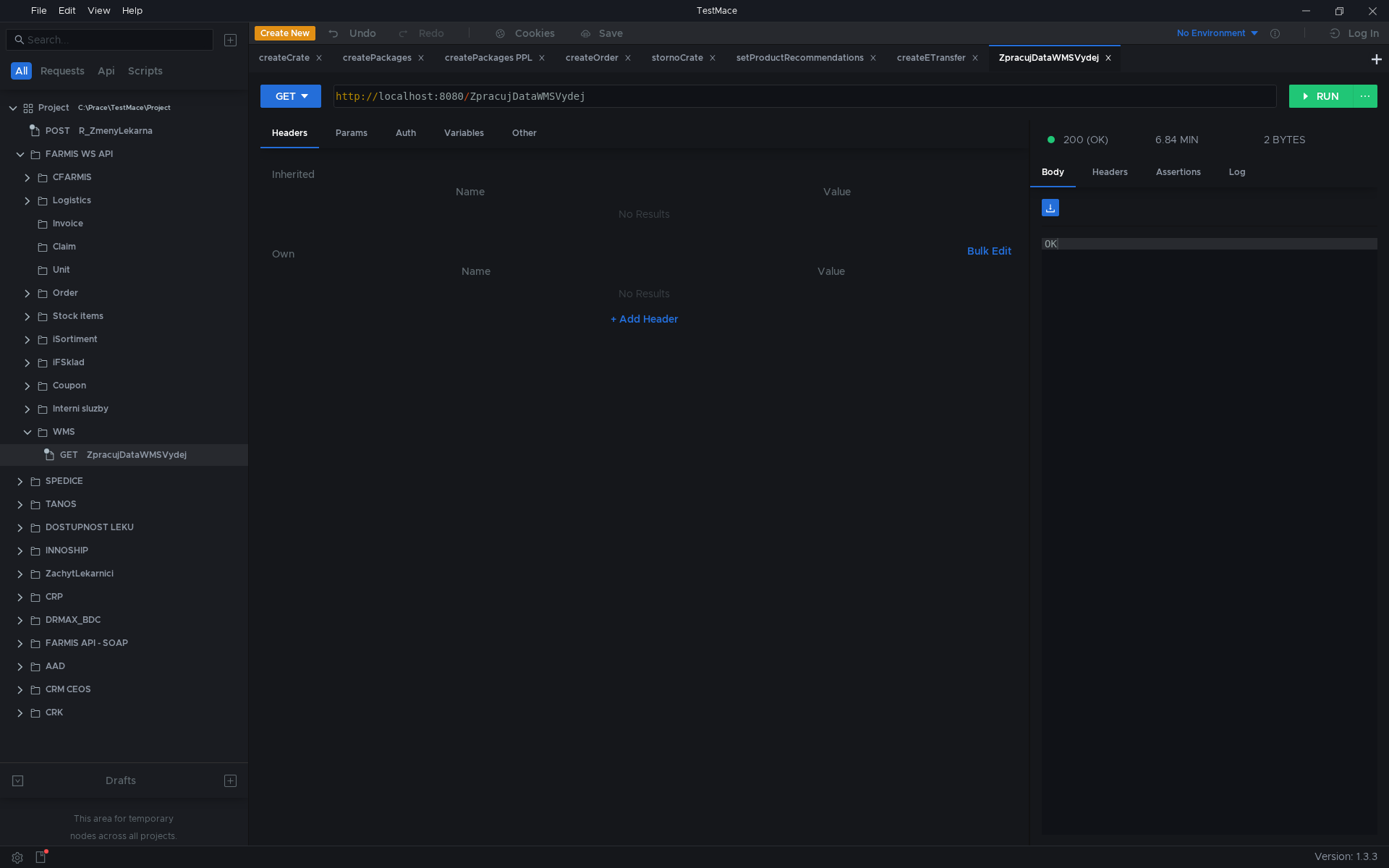
scroll to position [0, 17]
click at [937, 64] on div "createETransfer" at bounding box center [937, 58] width 82 height 15
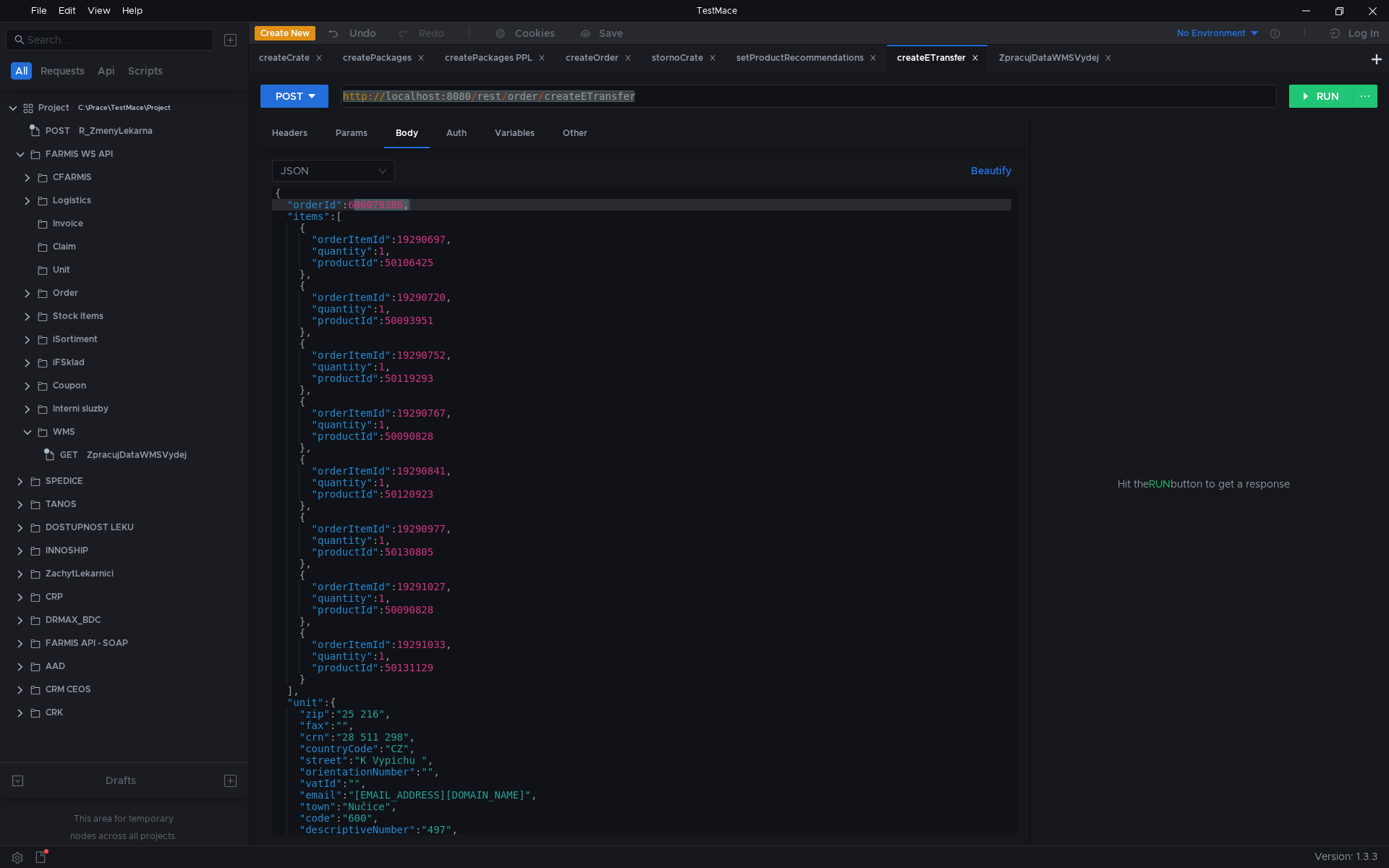
click at [426, 247] on div "{ "orderId" : 600079386 , "items" : [ { "orderItemId" : 19290697 , "quantity" :…" at bounding box center [641, 522] width 739 height 671
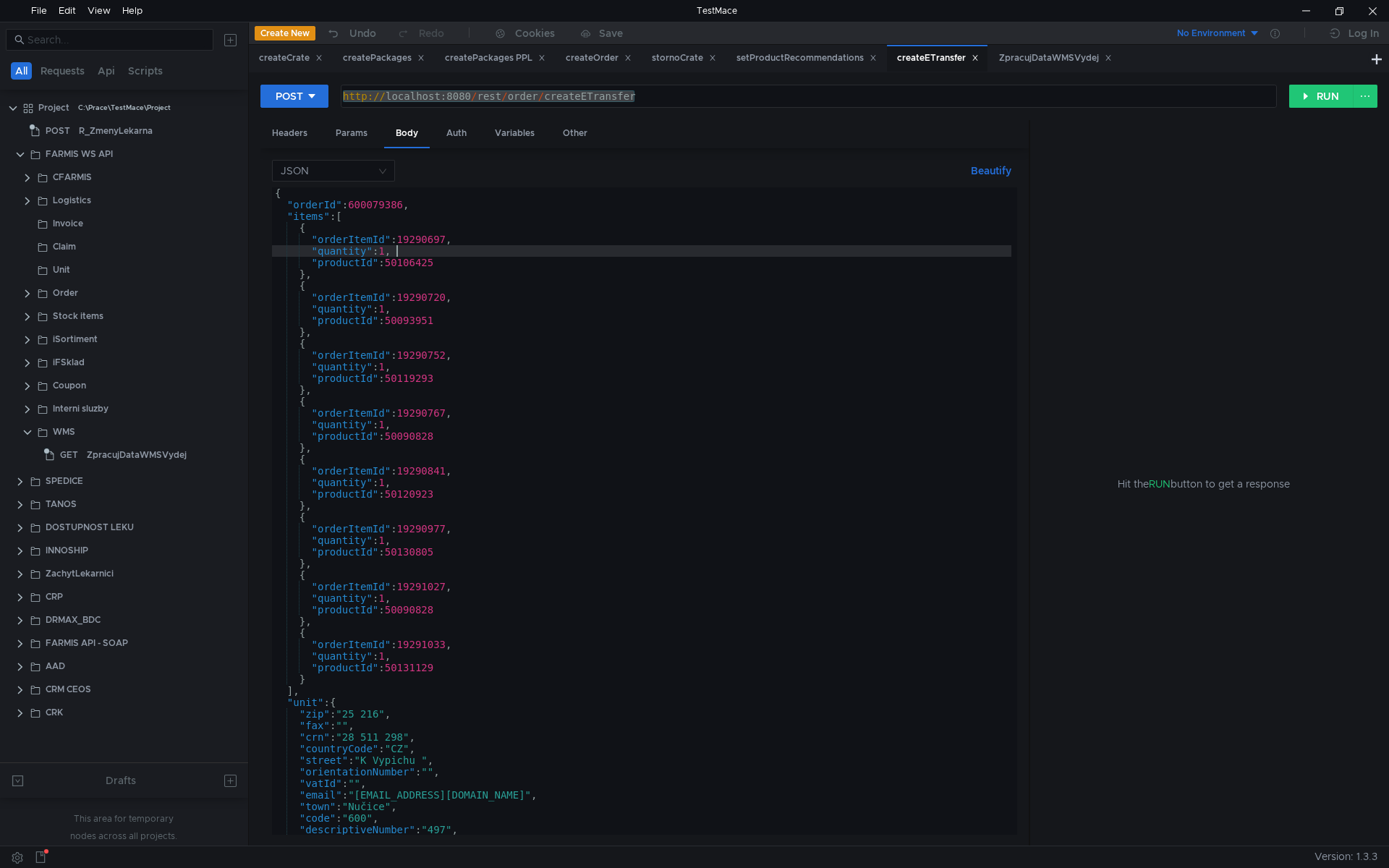
click at [421, 264] on div "{ "orderId" : 600079386 , "items" : [ { "orderItemId" : 19290697 , "quantity" :…" at bounding box center [641, 522] width 739 height 671
type textarea ""productId": 50106425"
click at [421, 264] on div "{ "orderId" : 600079386 , "items" : [ { "orderItemId" : 19290697 , "quantity" :…" at bounding box center [641, 522] width 739 height 671
